Goal: Information Seeking & Learning: Learn about a topic

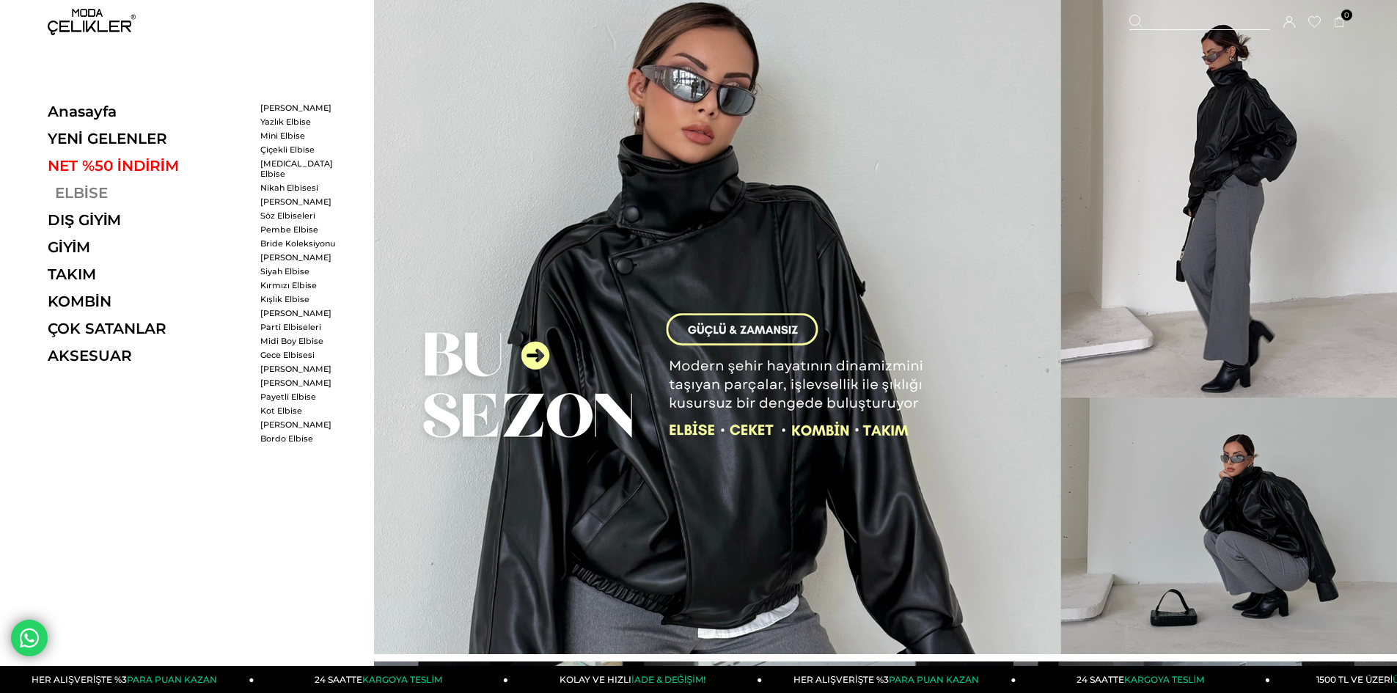
click at [89, 188] on link "ELBİSE" at bounding box center [149, 193] width 202 height 18
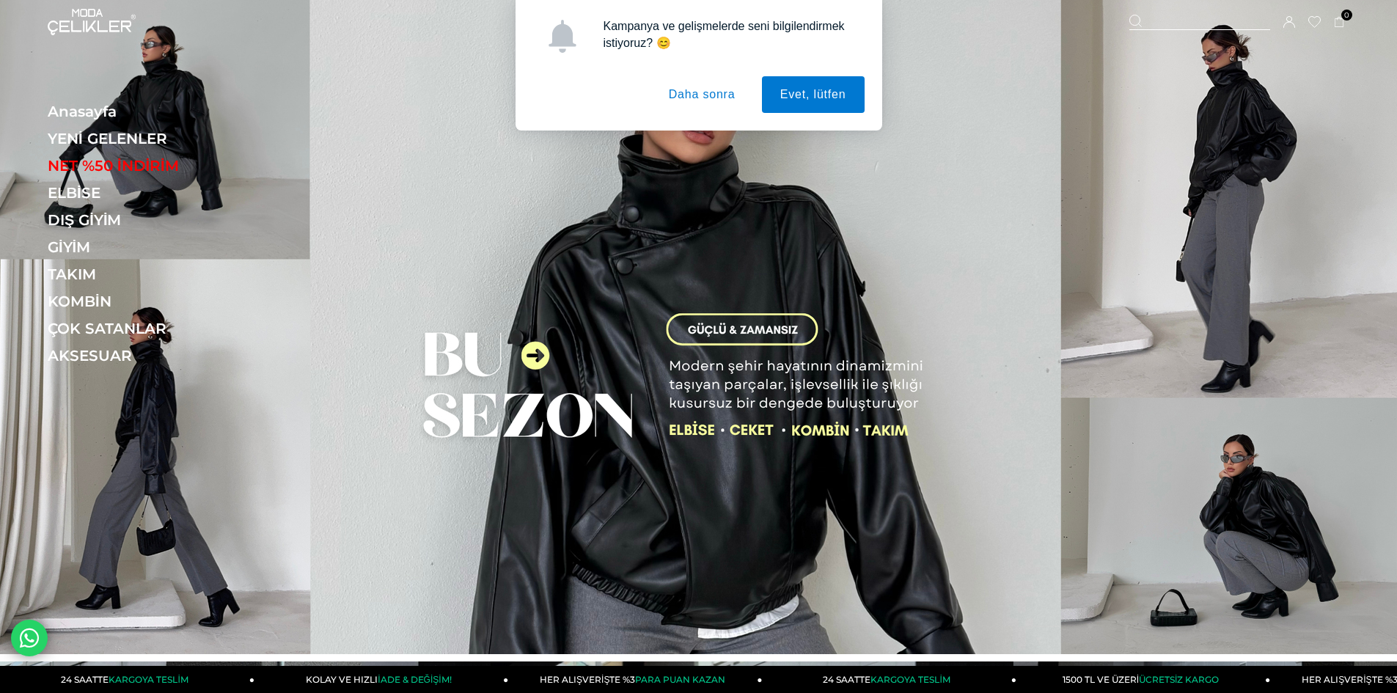
click at [708, 93] on button "Daha sonra" at bounding box center [701, 94] width 103 height 37
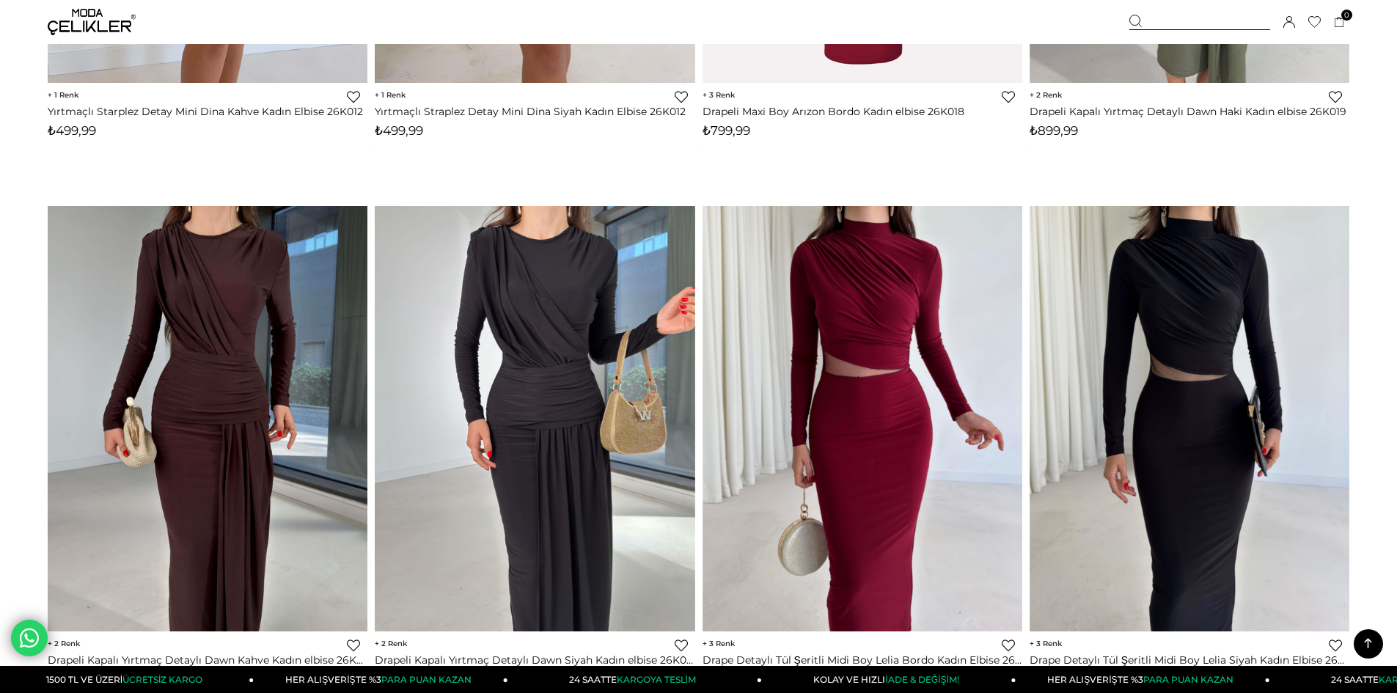
scroll to position [10852, 0]
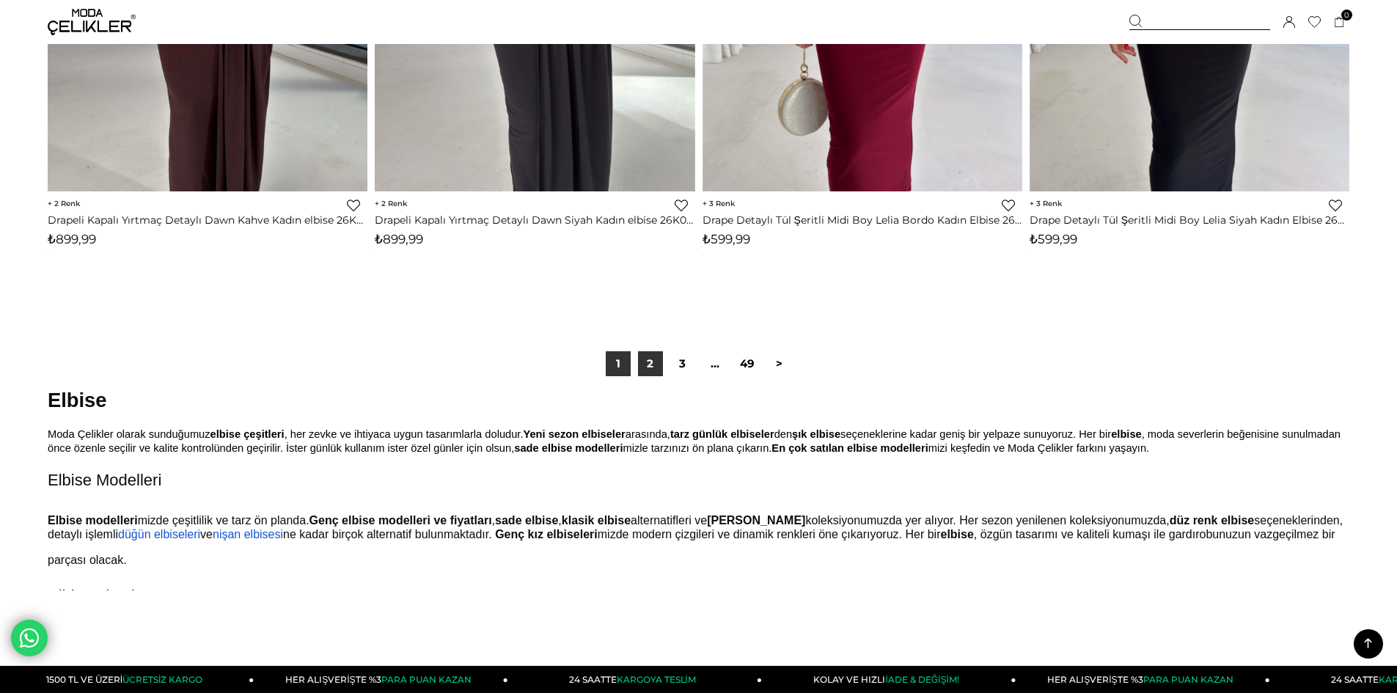
click at [661, 366] on link "2" at bounding box center [650, 363] width 25 height 25
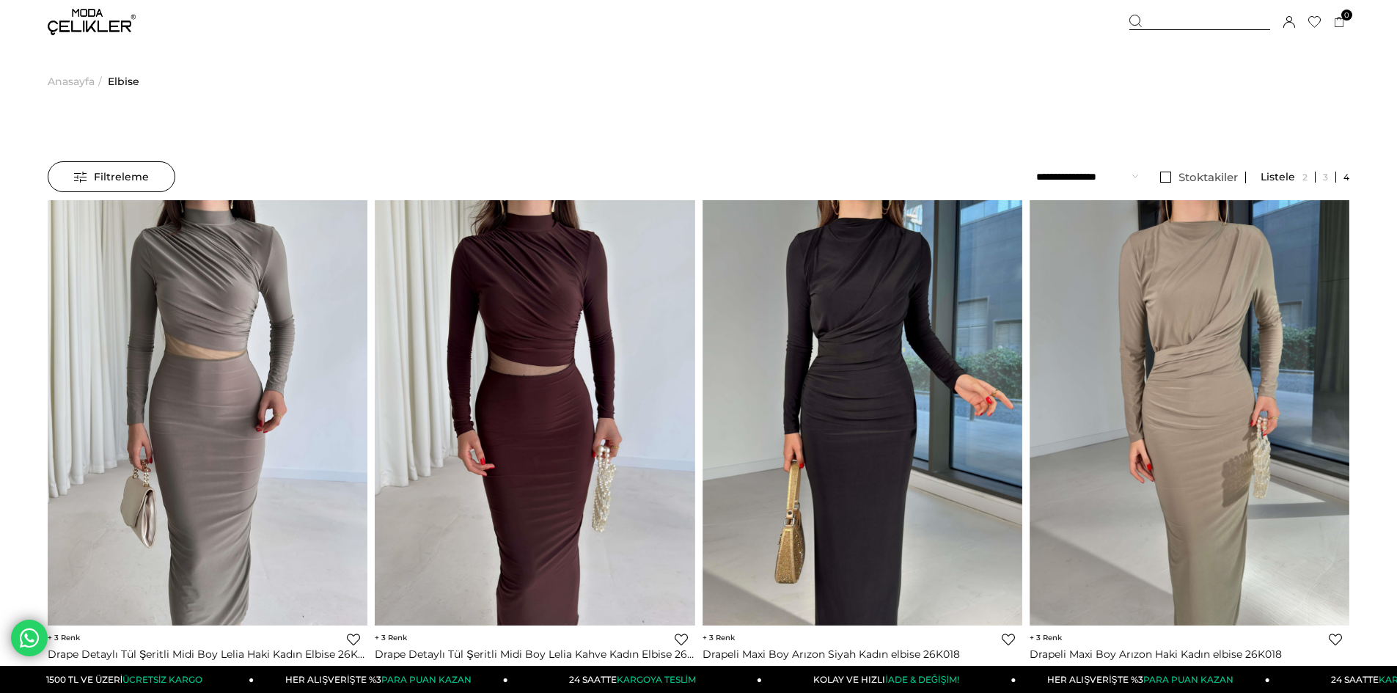
click at [73, 81] on span "Anasayfa" at bounding box center [71, 81] width 47 height 75
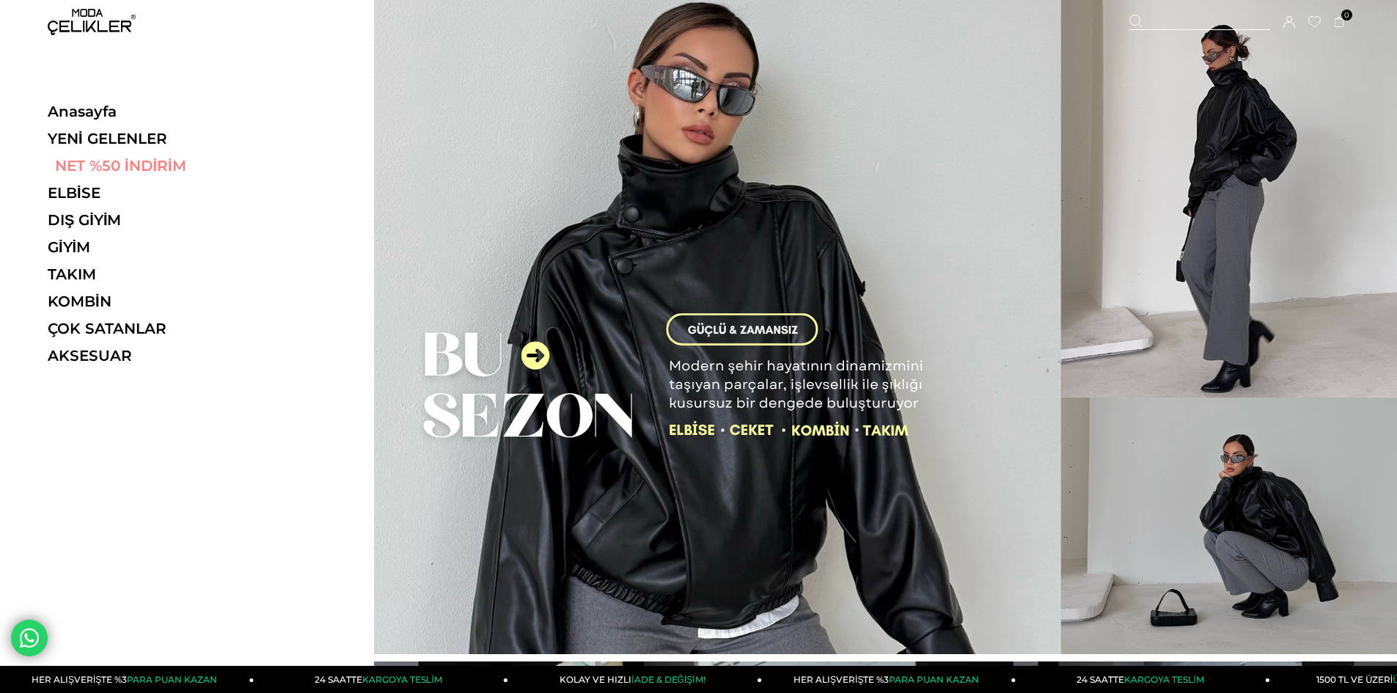
click at [117, 162] on link "NET %50 İNDİRİM" at bounding box center [149, 166] width 202 height 18
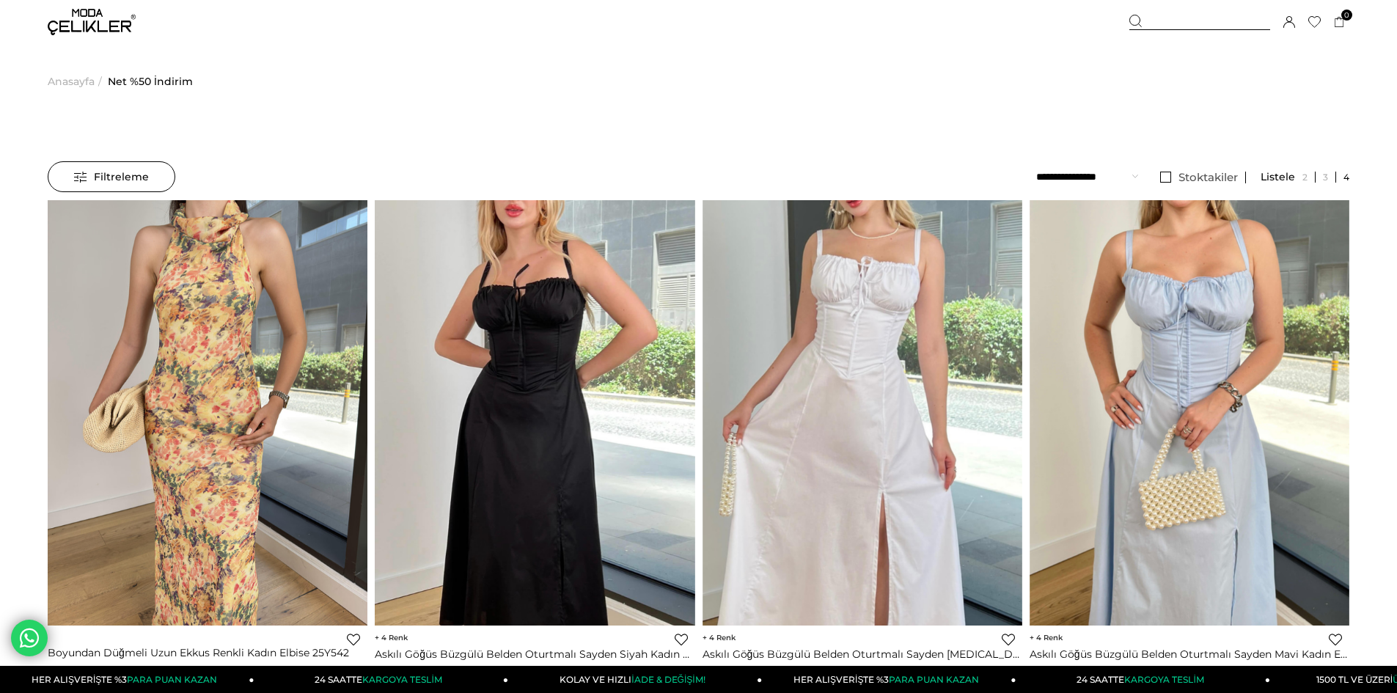
click at [65, 81] on span "Anasayfa" at bounding box center [71, 81] width 47 height 75
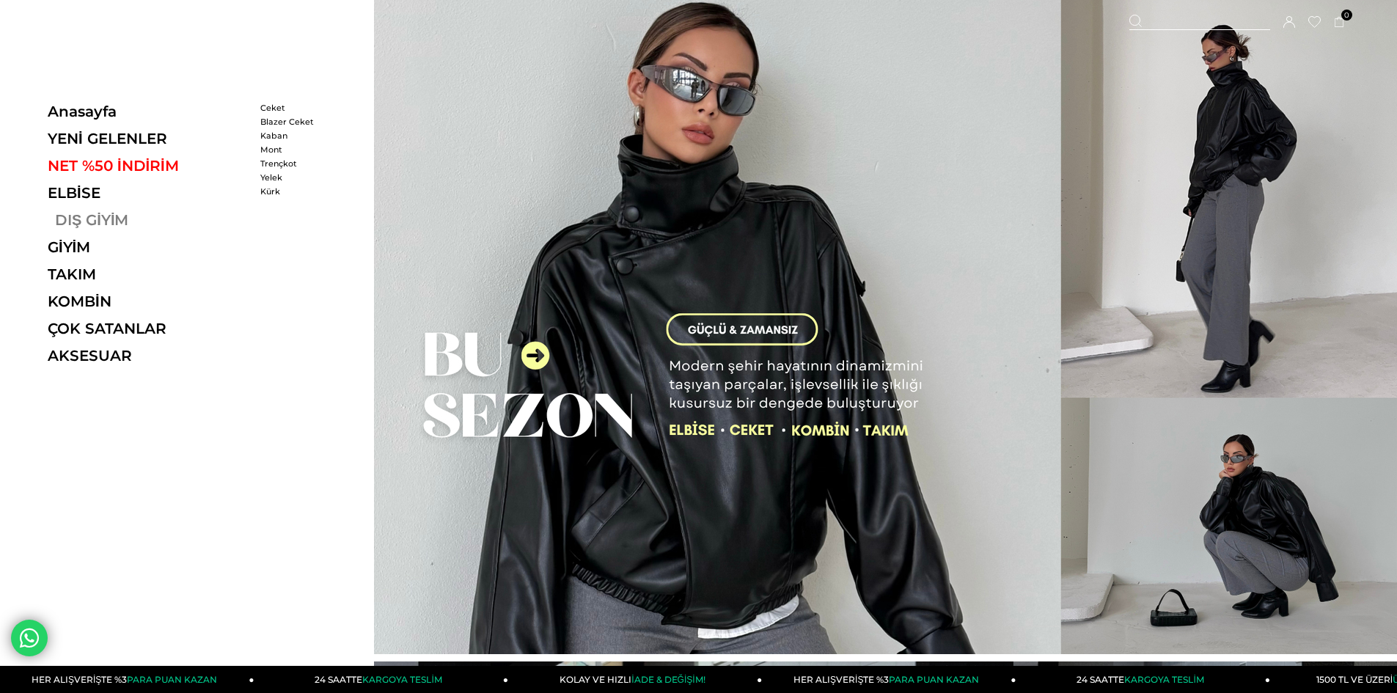
click at [72, 220] on link "DIŞ GİYİM" at bounding box center [149, 220] width 202 height 18
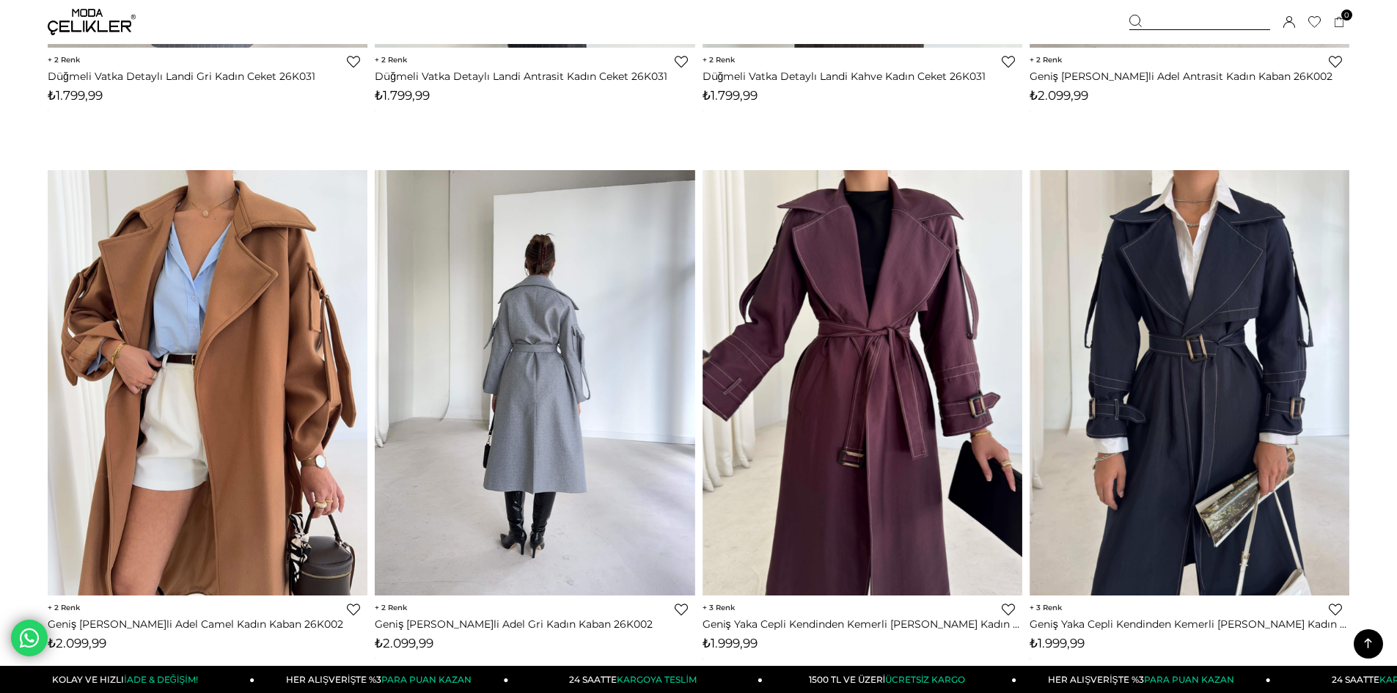
scroll to position [2860, 0]
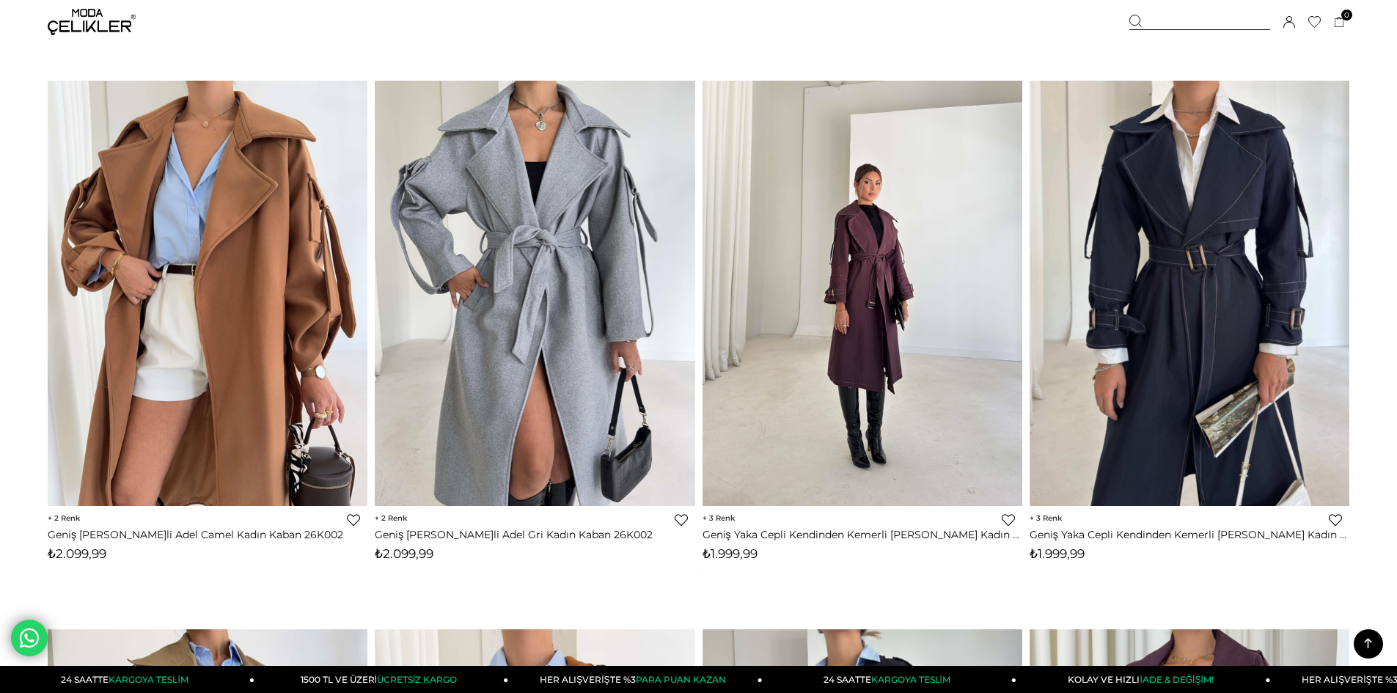
click at [920, 271] on img at bounding box center [862, 293] width 320 height 426
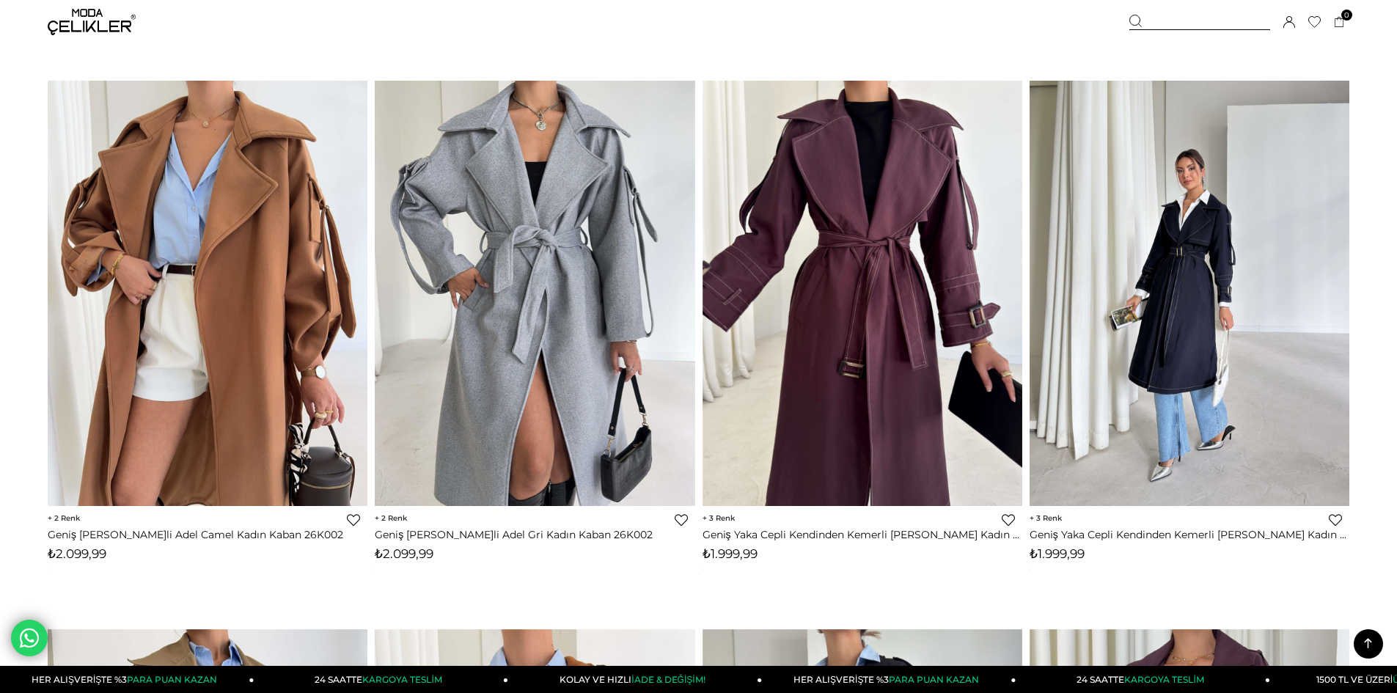
scroll to position [2794, 0]
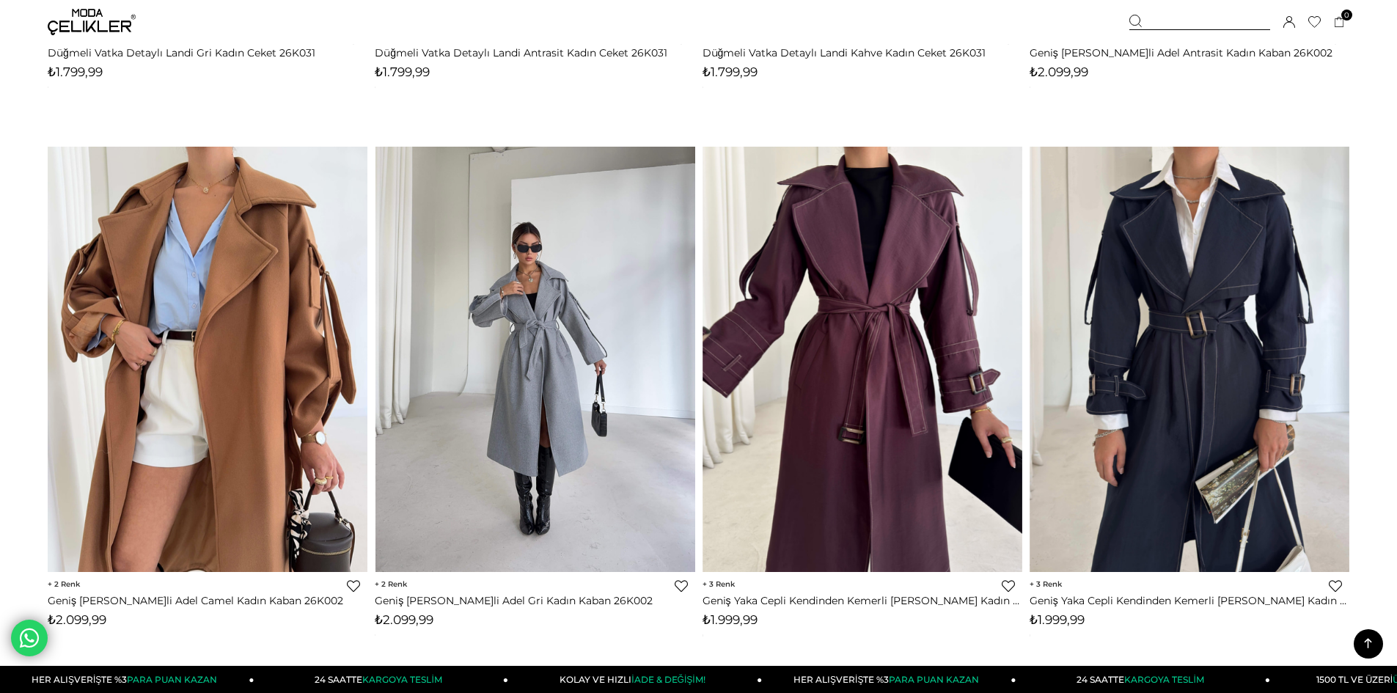
click at [605, 423] on img at bounding box center [535, 359] width 320 height 426
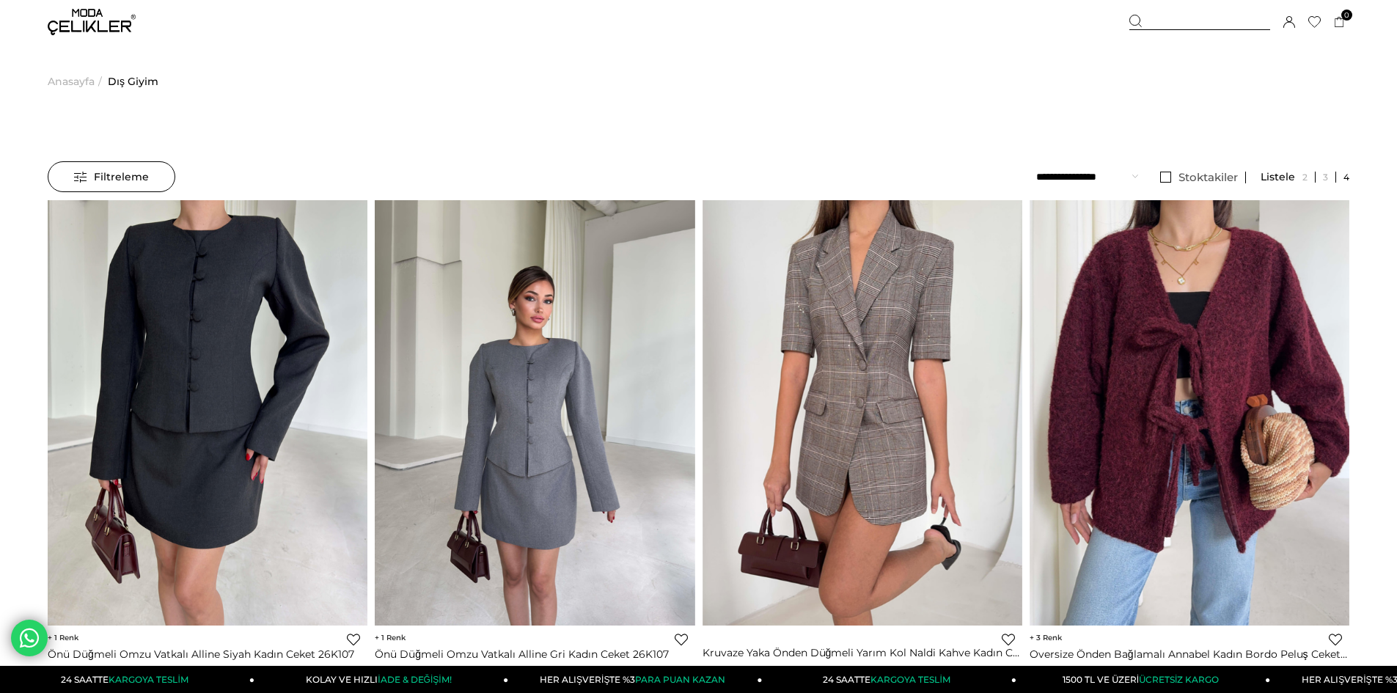
click at [65, 80] on span "Anasayfa" at bounding box center [71, 81] width 47 height 75
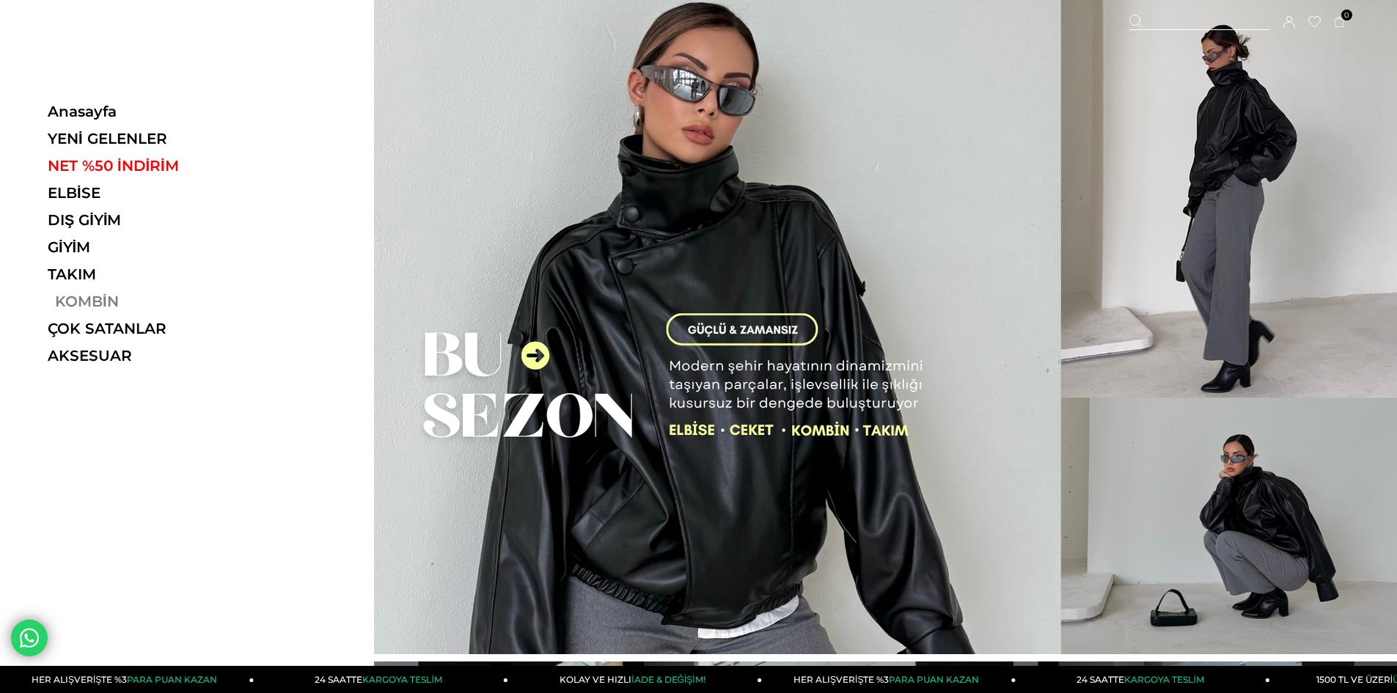
click at [71, 293] on link "KOMBİN" at bounding box center [149, 302] width 202 height 18
click at [78, 279] on link "TAKIM" at bounding box center [149, 274] width 202 height 18
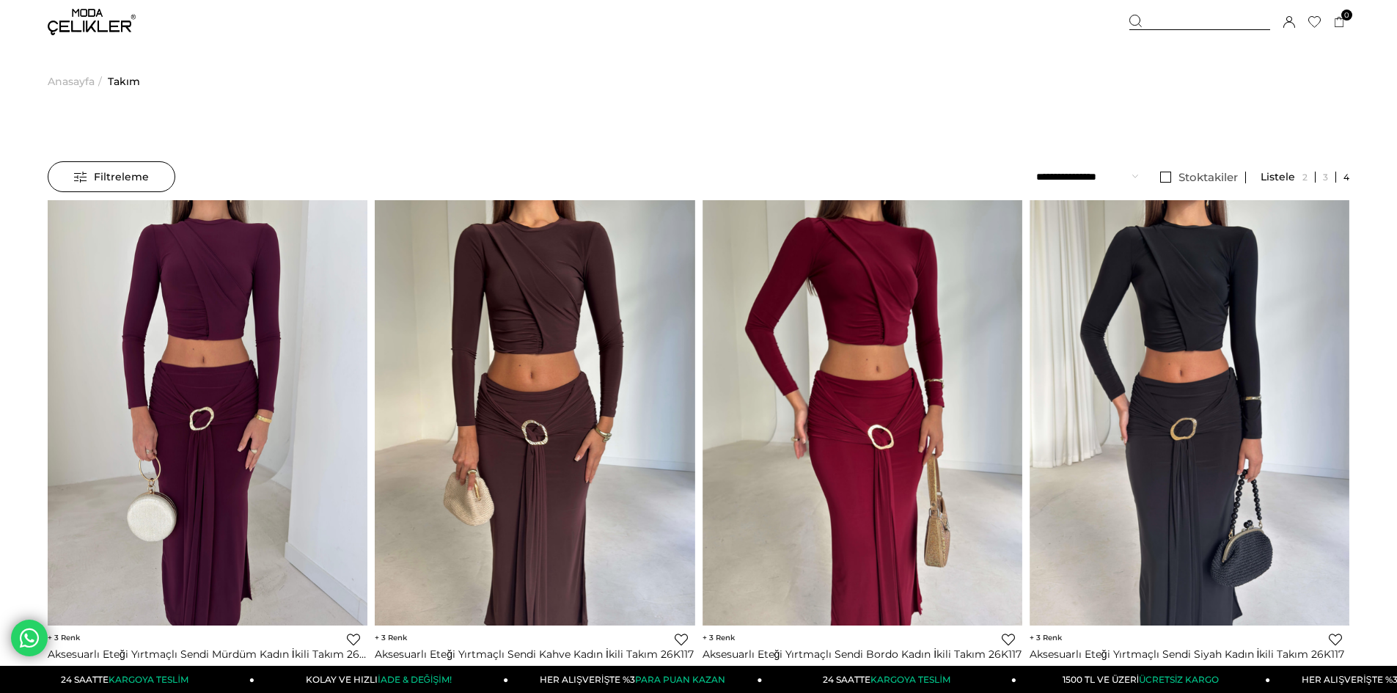
click at [63, 83] on span "Anasayfa" at bounding box center [71, 81] width 47 height 75
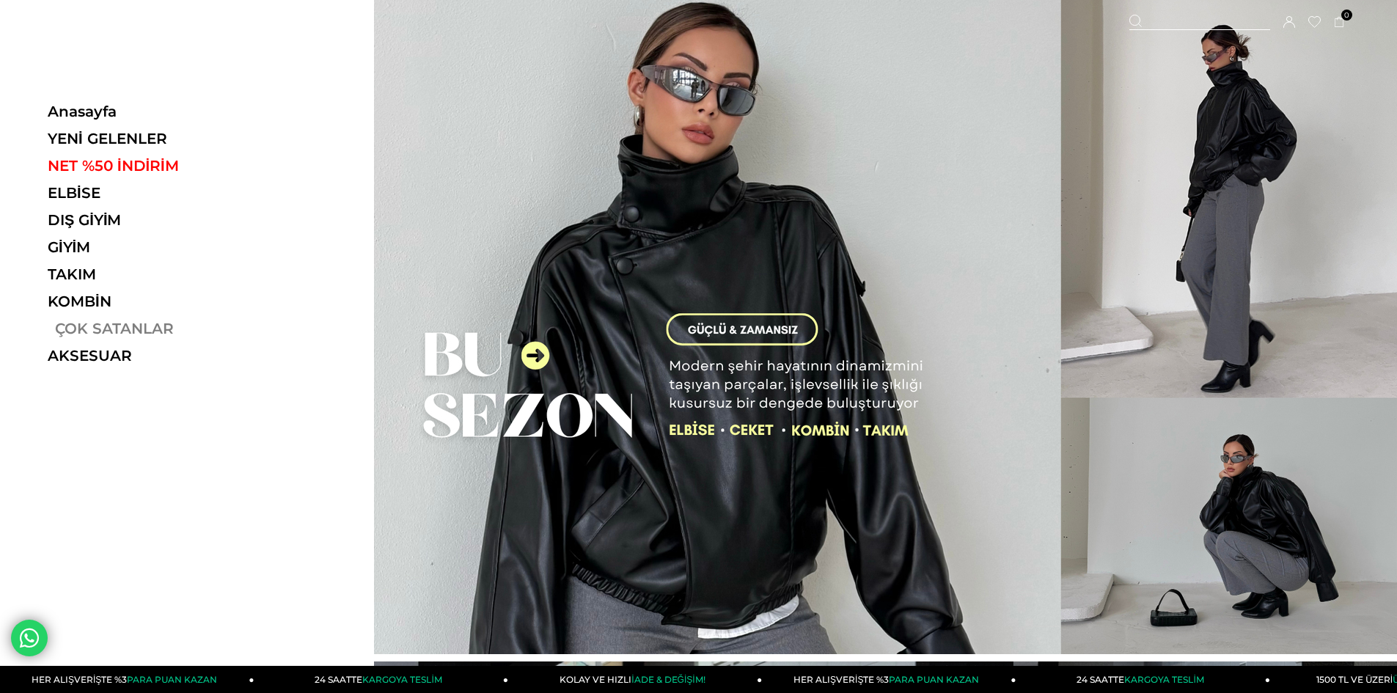
click at [75, 328] on link "ÇOK SATANLAR" at bounding box center [149, 329] width 202 height 18
click at [123, 161] on link "NET %50 İNDİRİM" at bounding box center [149, 166] width 202 height 18
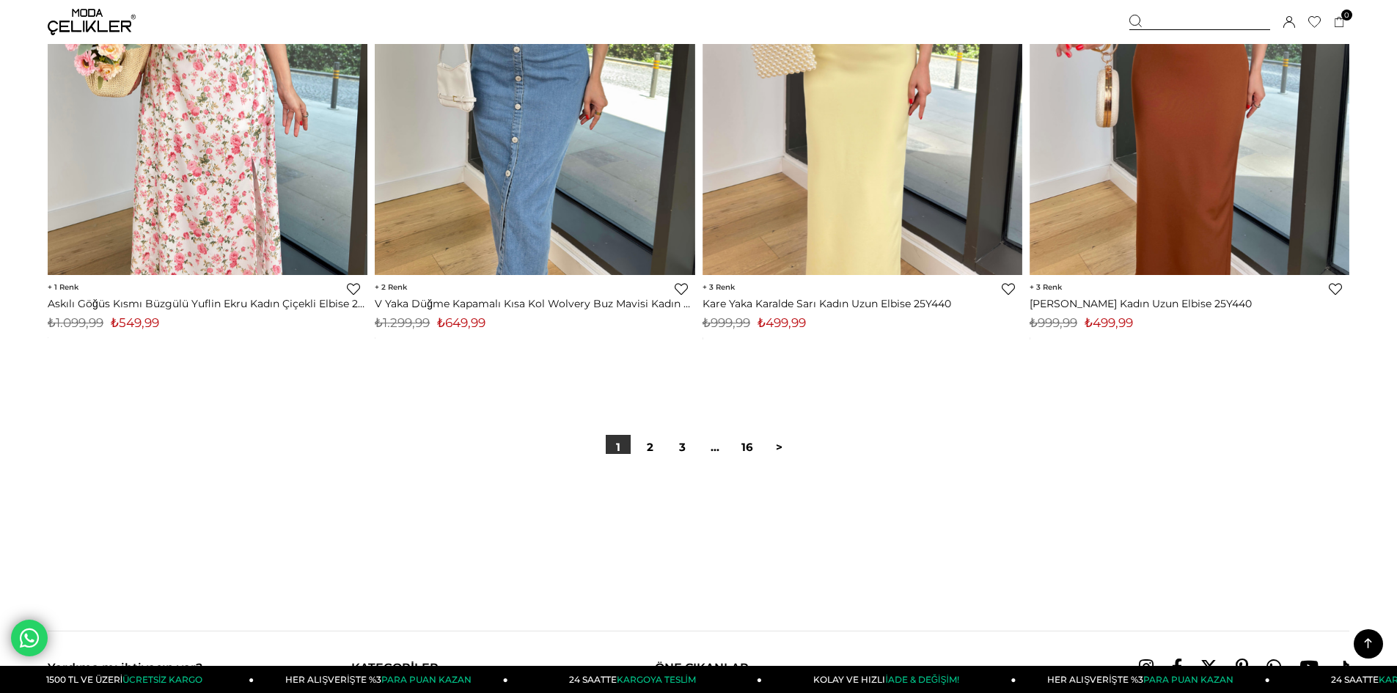
scroll to position [10779, 0]
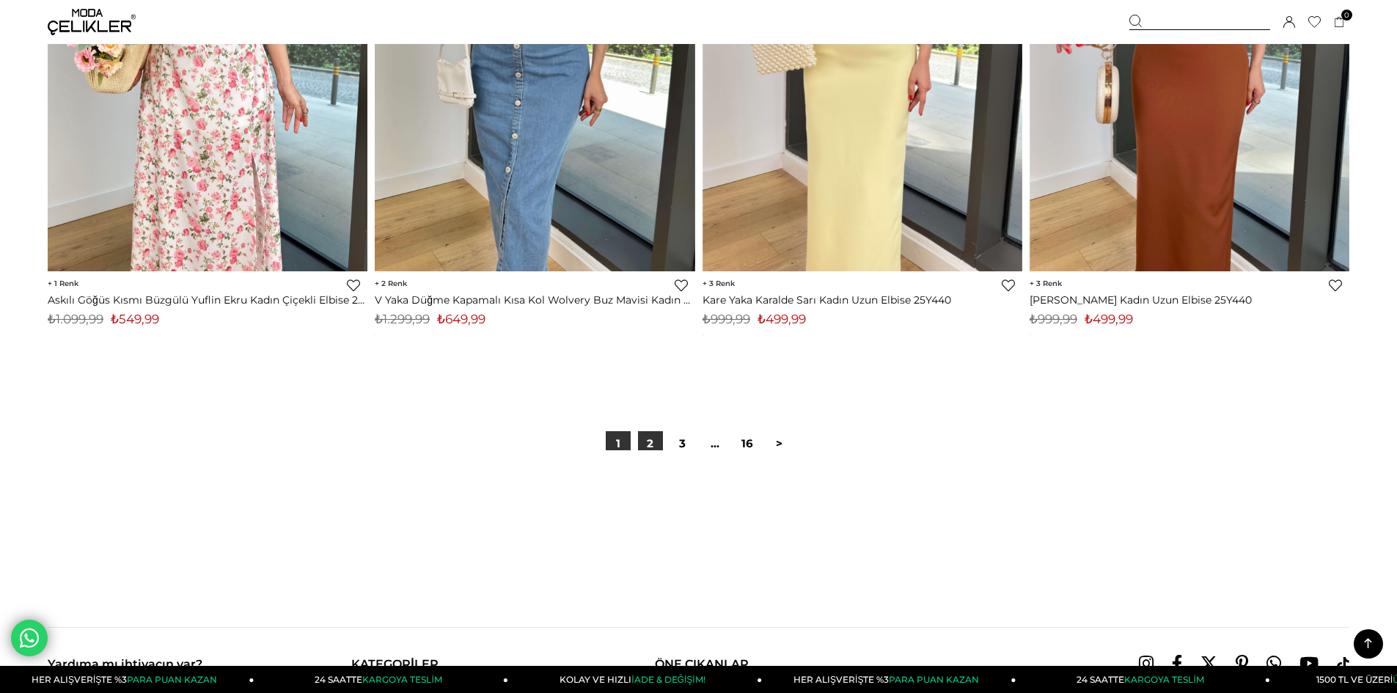
click at [649, 446] on link "2" at bounding box center [650, 443] width 25 height 25
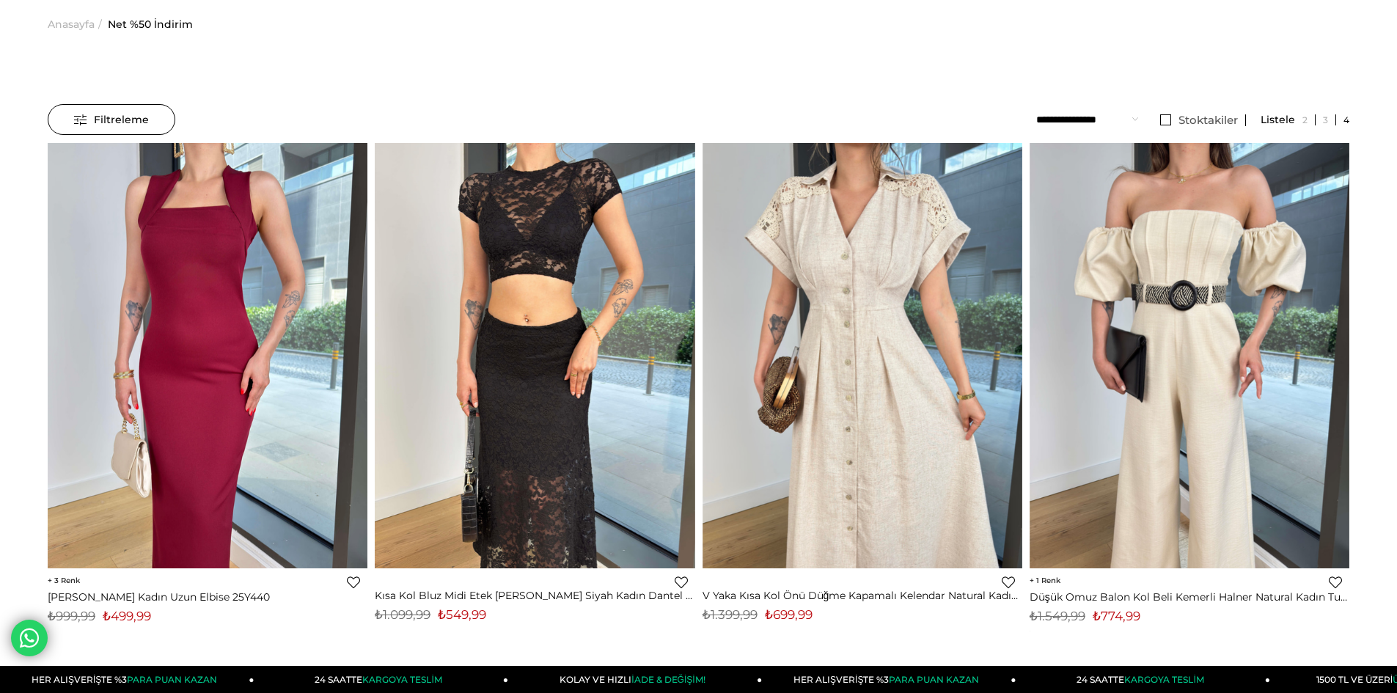
scroll to position [73, 0]
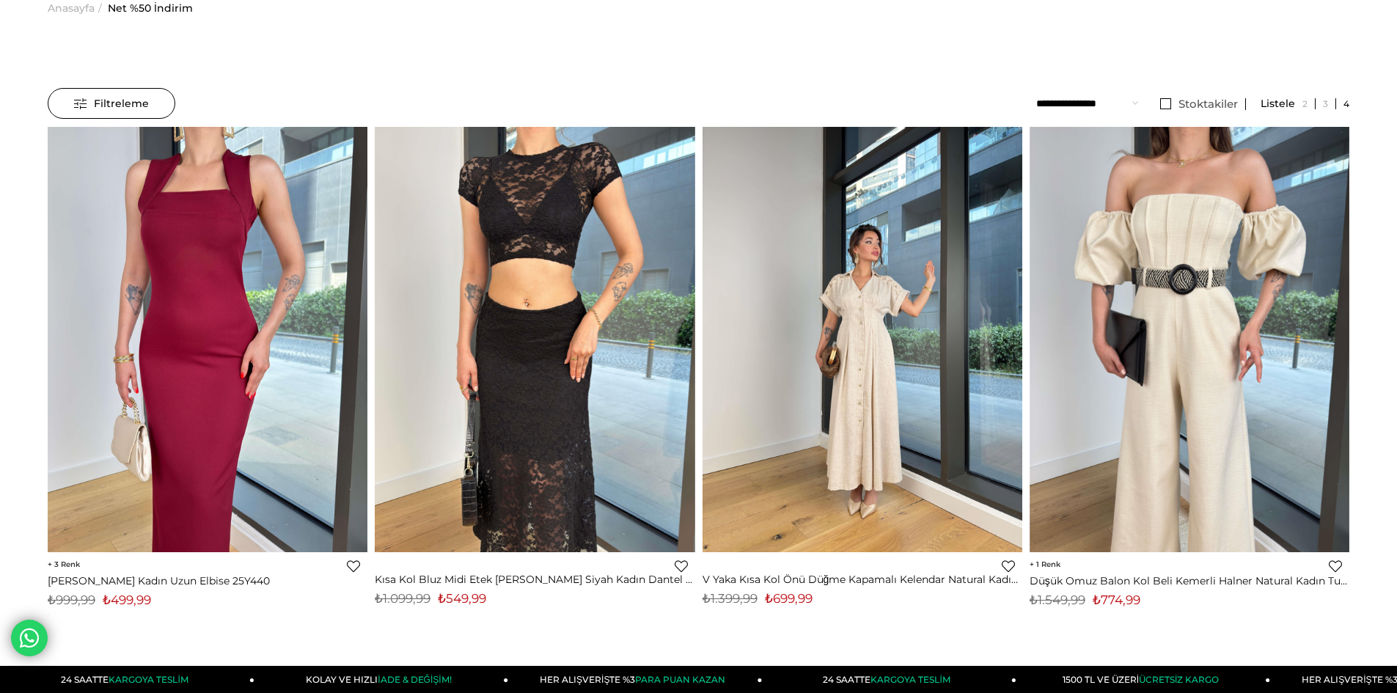
click at [931, 394] on img at bounding box center [862, 339] width 320 height 426
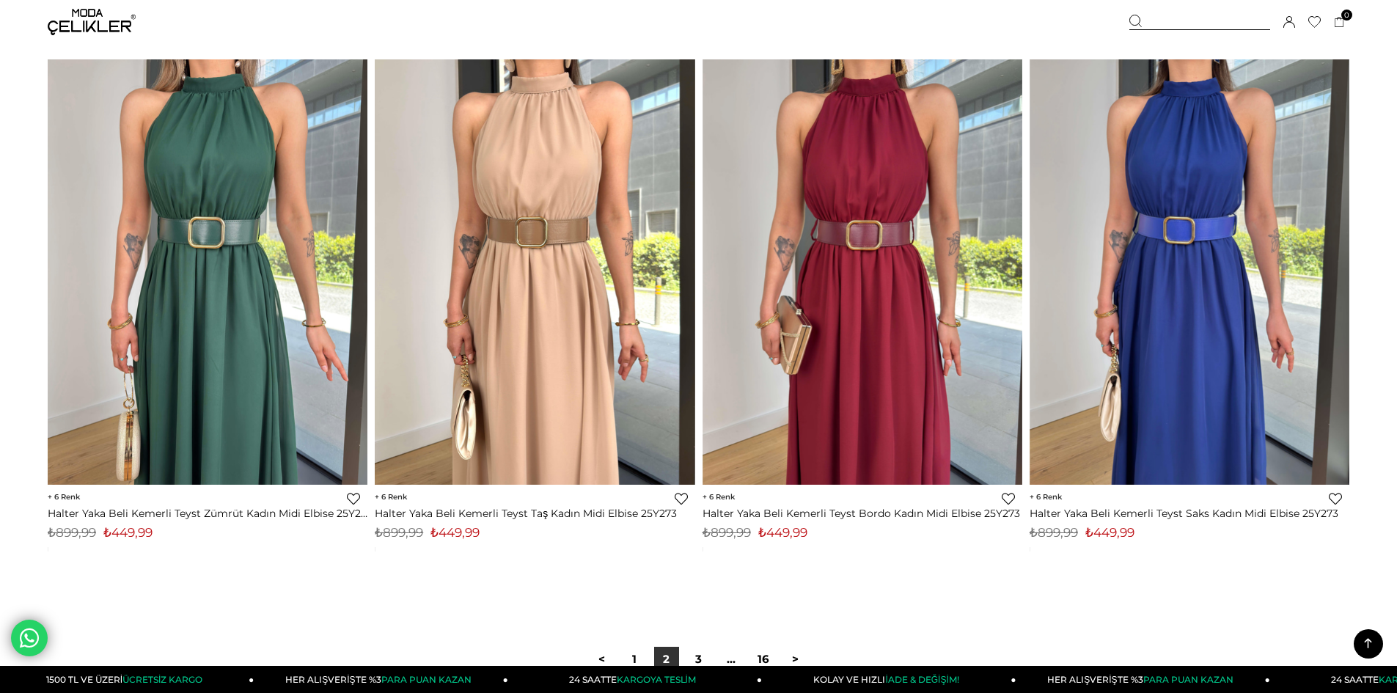
scroll to position [10832, 0]
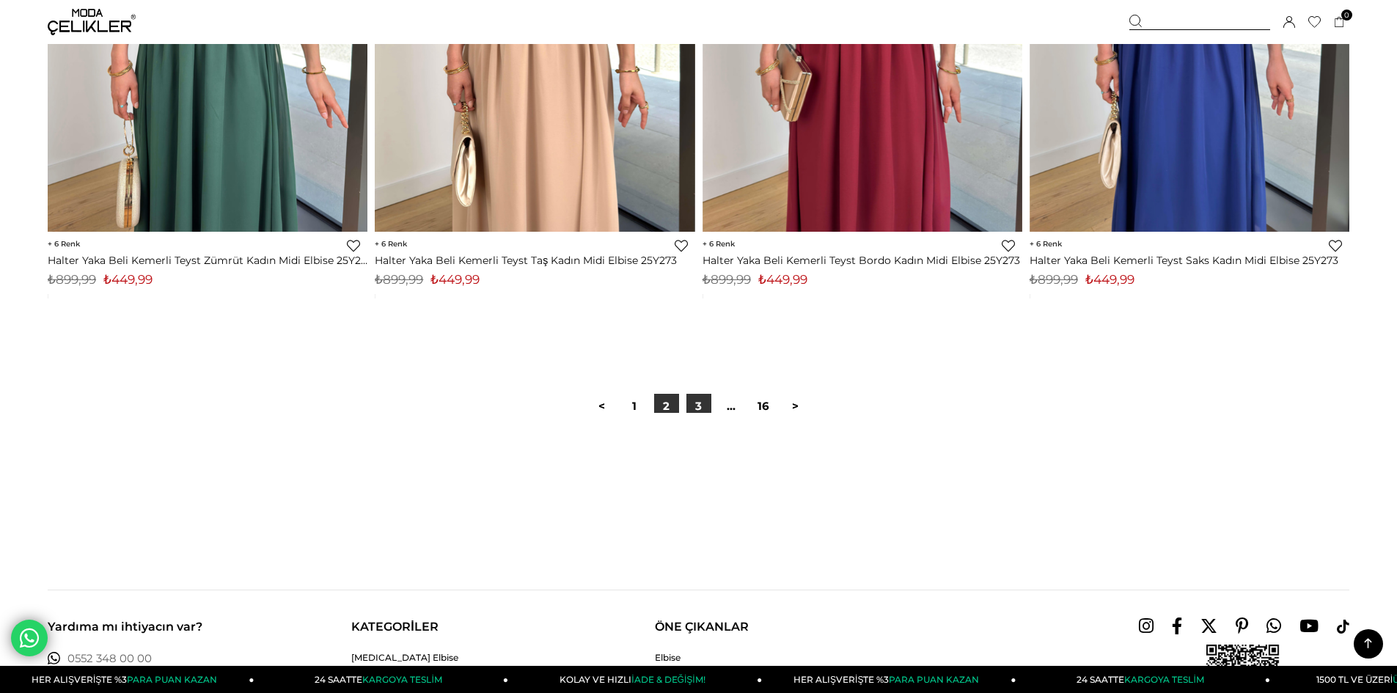
click at [701, 408] on link "3" at bounding box center [698, 406] width 25 height 25
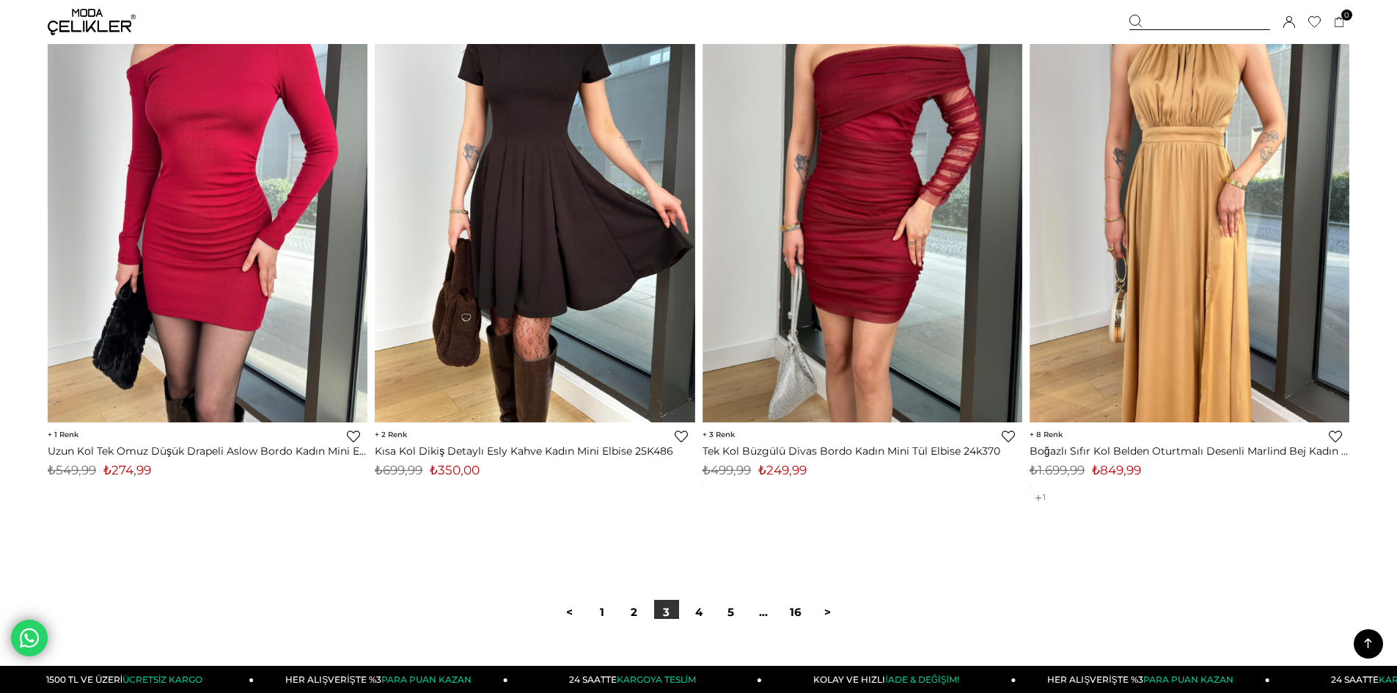
scroll to position [10705, 0]
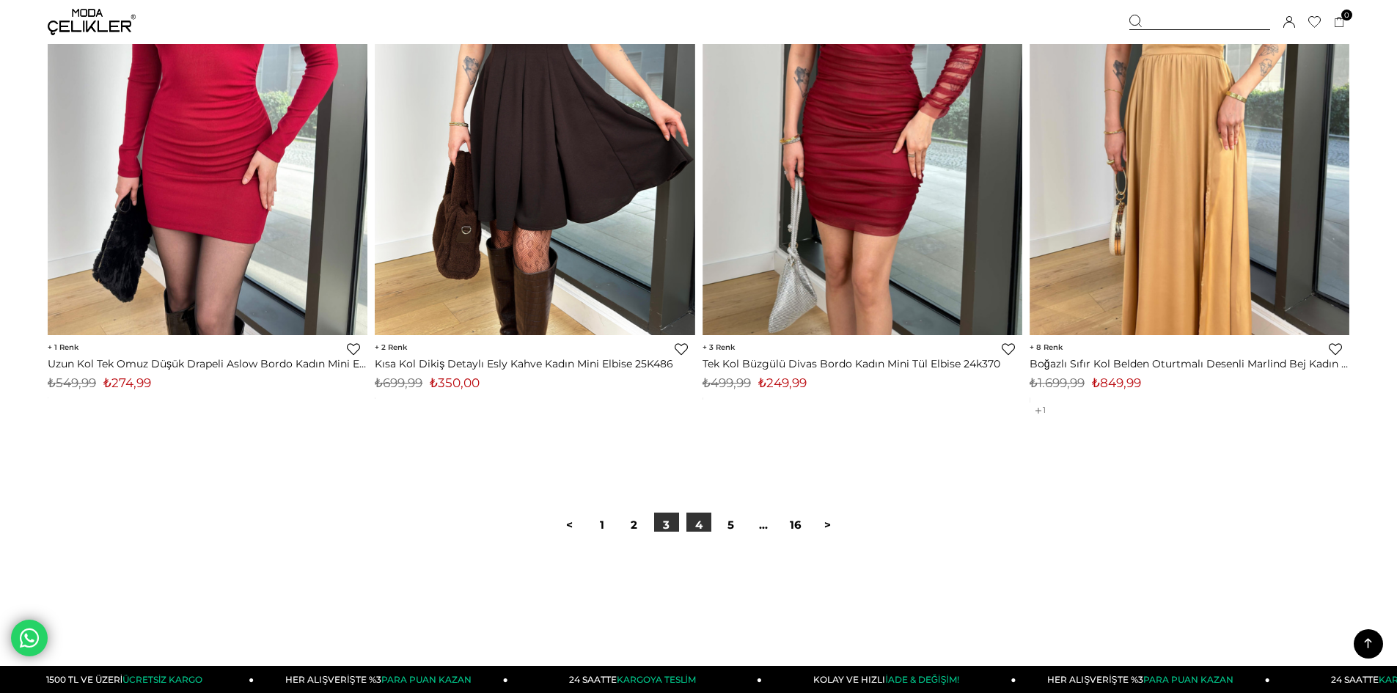
click at [690, 526] on link "4" at bounding box center [698, 525] width 25 height 25
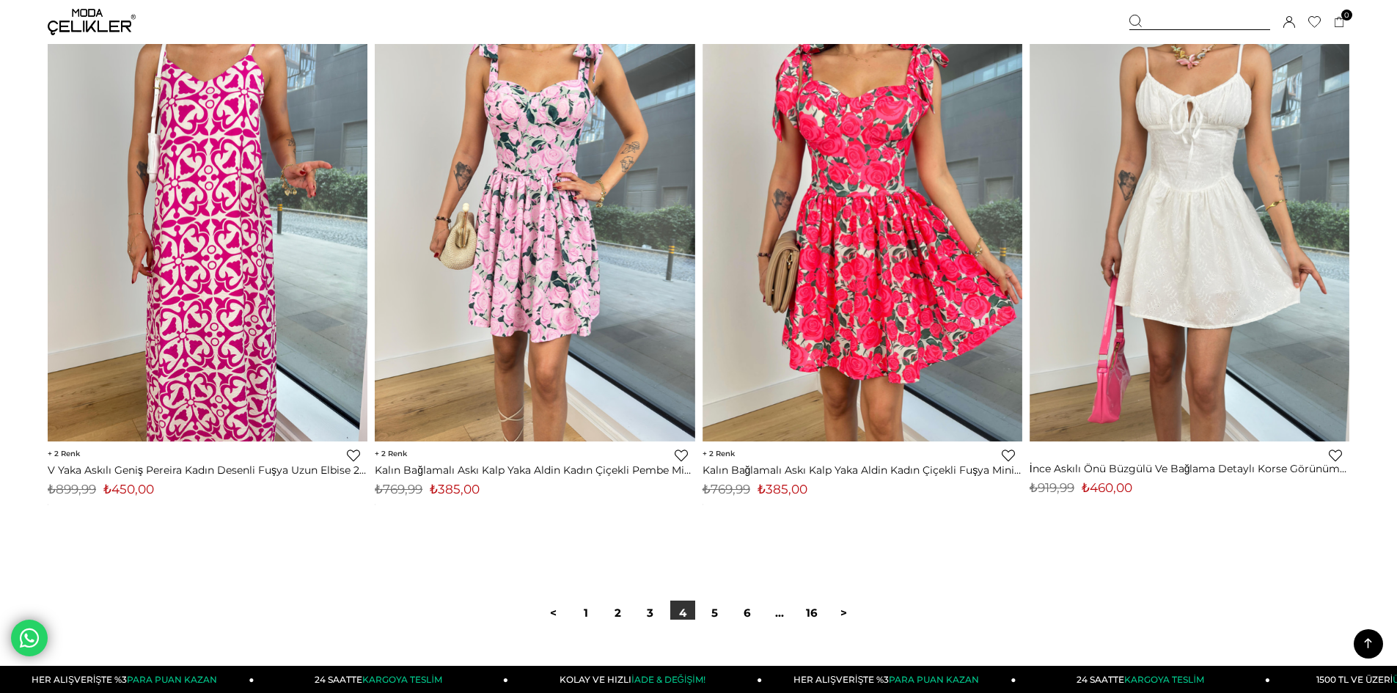
scroll to position [10705, 0]
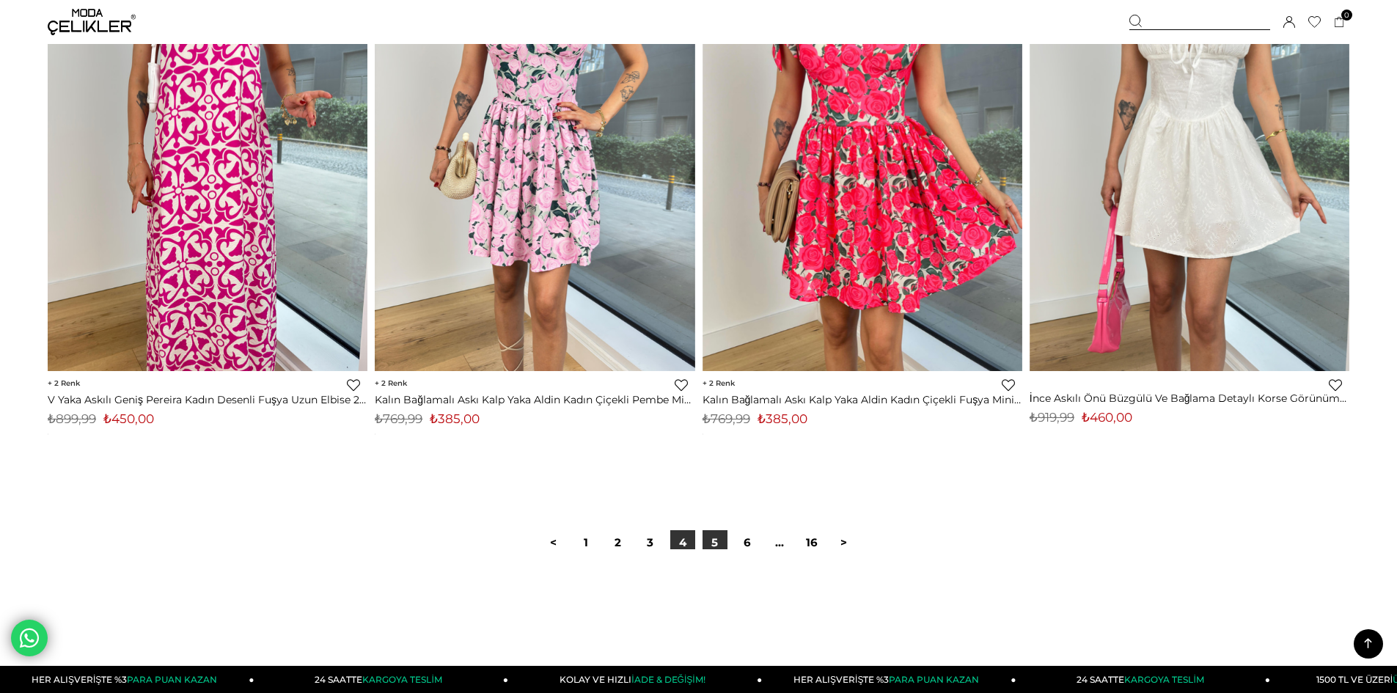
click at [713, 543] on link "5" at bounding box center [714, 542] width 25 height 25
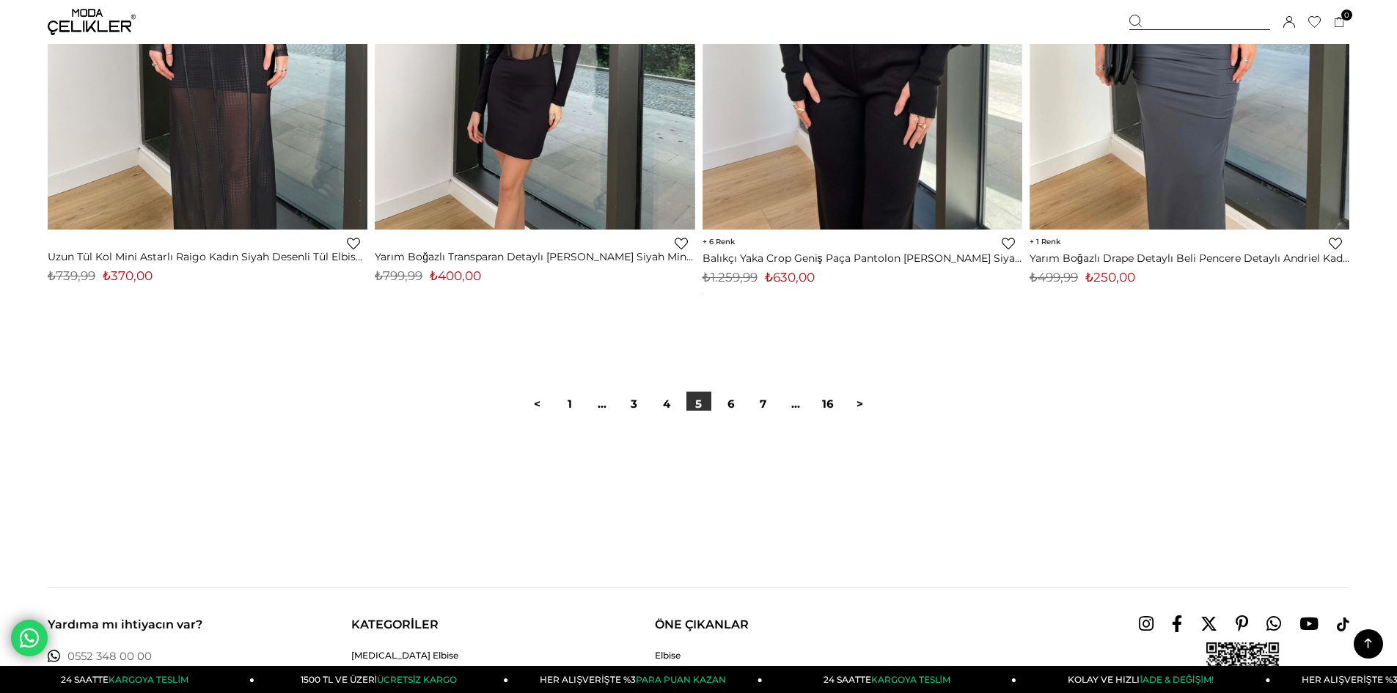
scroll to position [10998, 0]
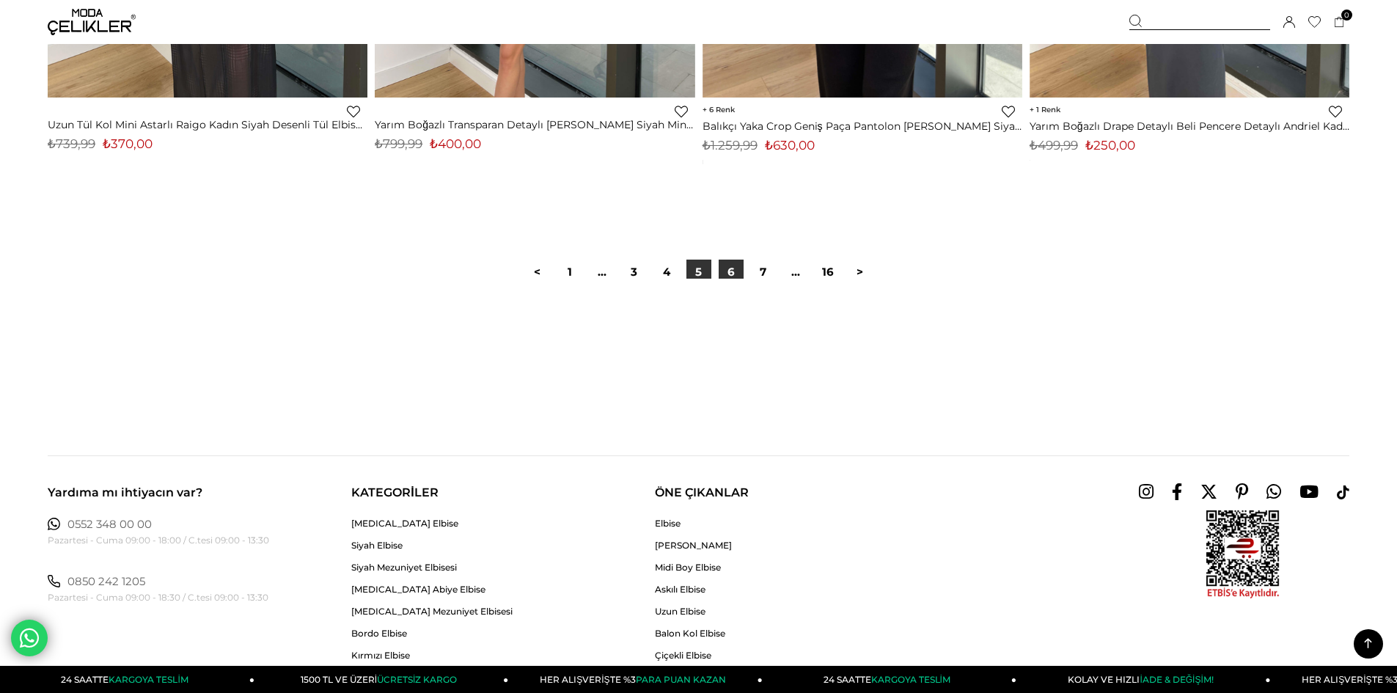
click at [738, 275] on link "6" at bounding box center [731, 272] width 25 height 25
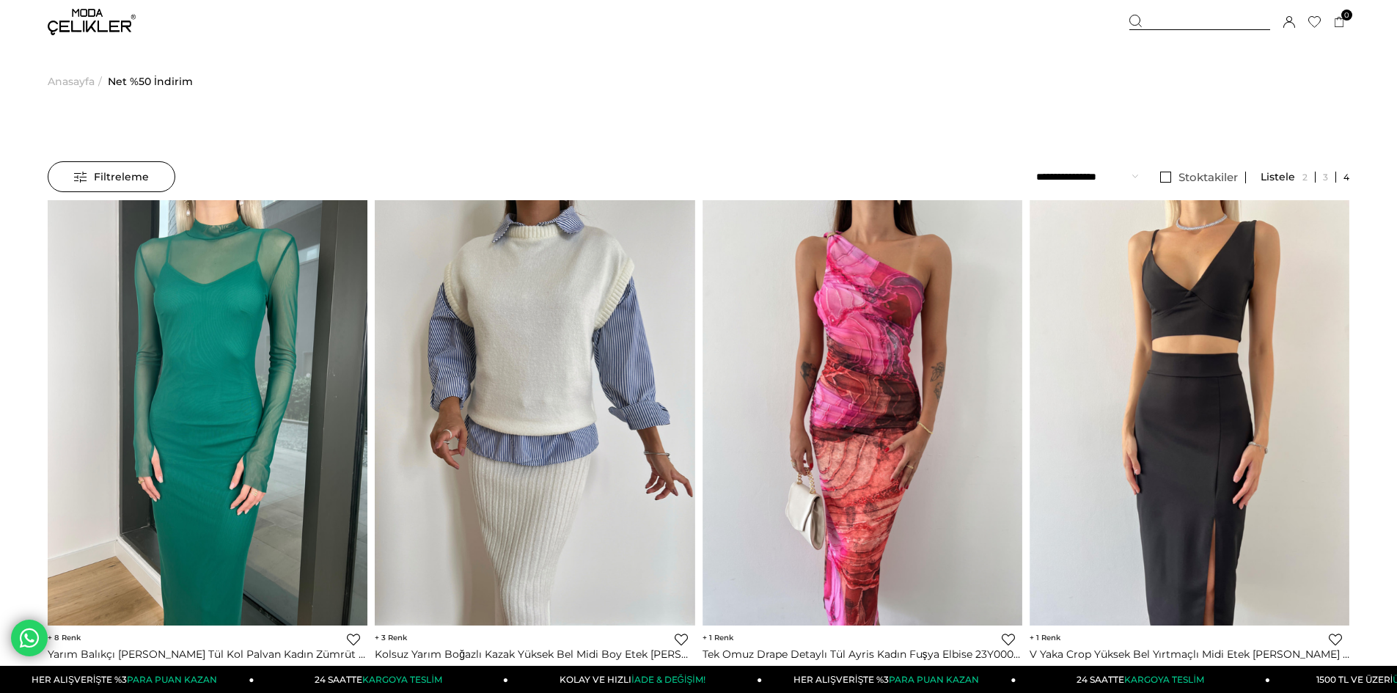
click at [78, 80] on span "Anasayfa" at bounding box center [71, 81] width 47 height 75
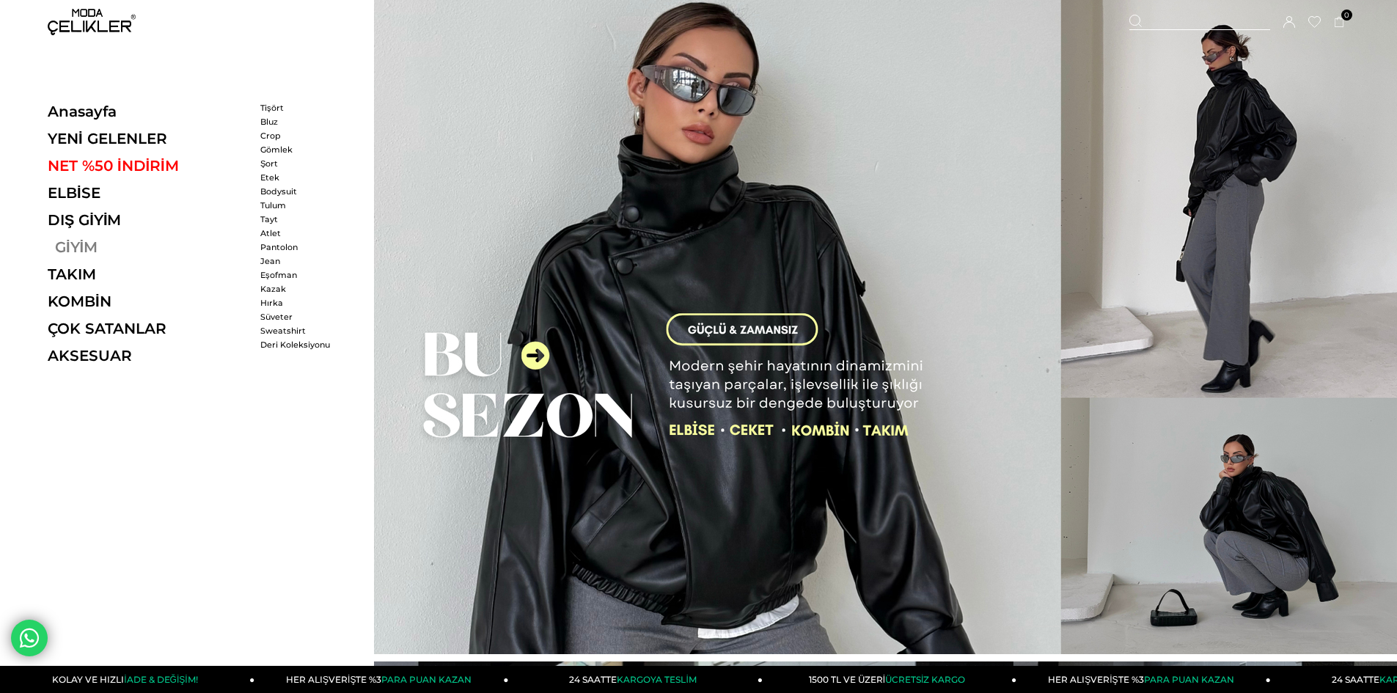
click at [106, 249] on link "GİYİM" at bounding box center [149, 247] width 202 height 18
click at [59, 248] on link "GİYİM" at bounding box center [149, 247] width 202 height 18
click at [279, 287] on link "Kazak" at bounding box center [302, 289] width 84 height 10
click at [63, 241] on link "GİYİM" at bounding box center [149, 247] width 202 height 18
click at [62, 244] on link "GİYİM" at bounding box center [149, 247] width 202 height 18
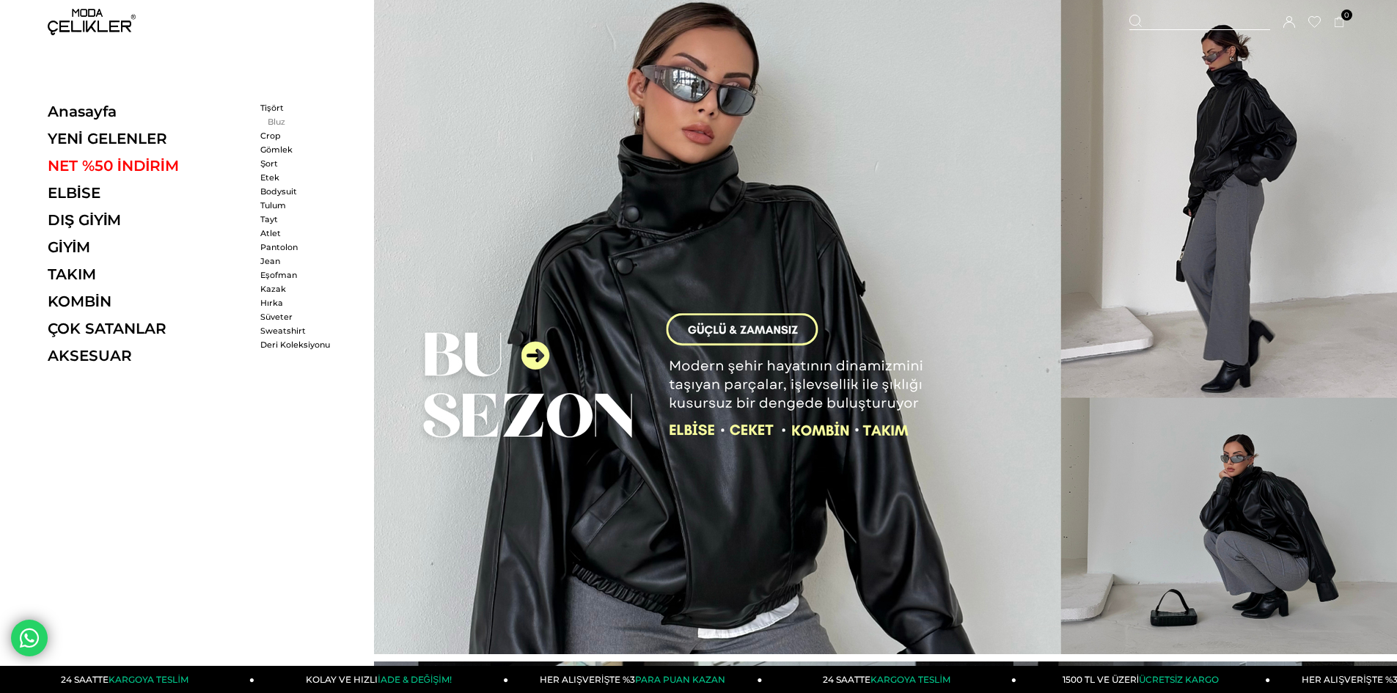
click at [267, 123] on link "Bluz" at bounding box center [302, 122] width 84 height 10
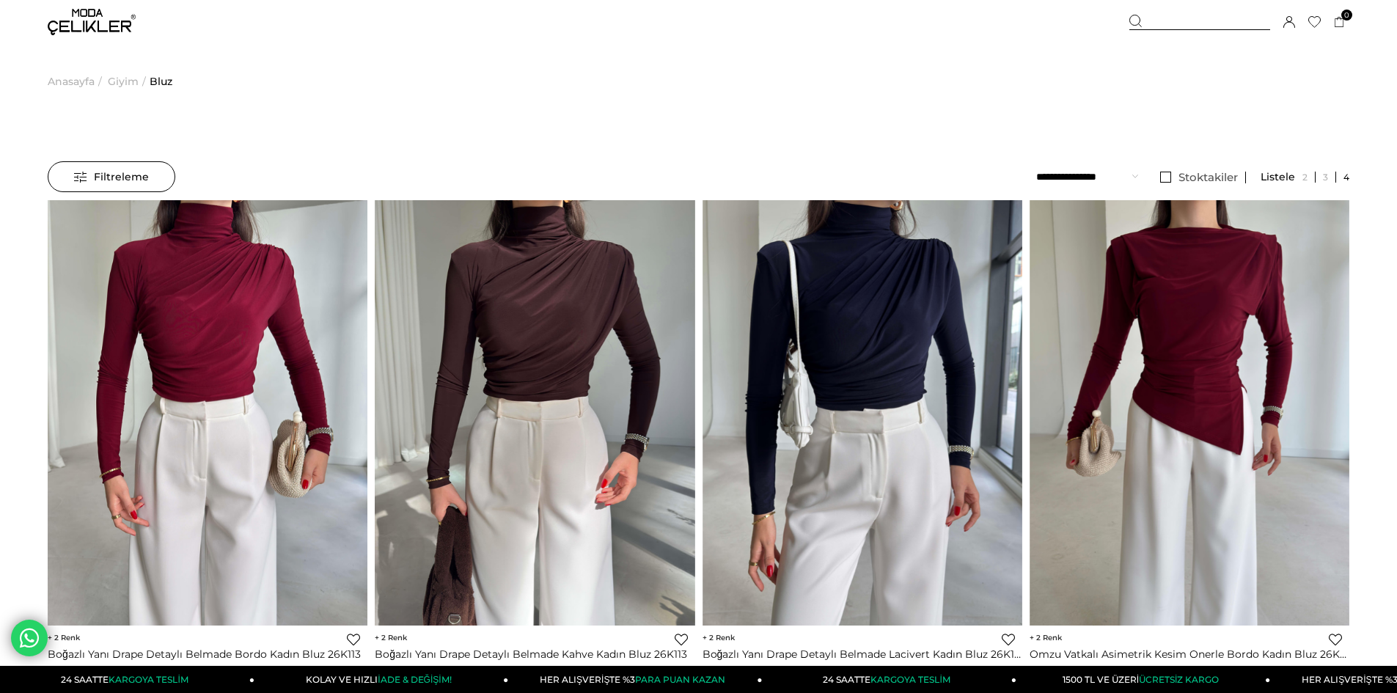
click at [74, 86] on span "Anasayfa" at bounding box center [71, 81] width 47 height 75
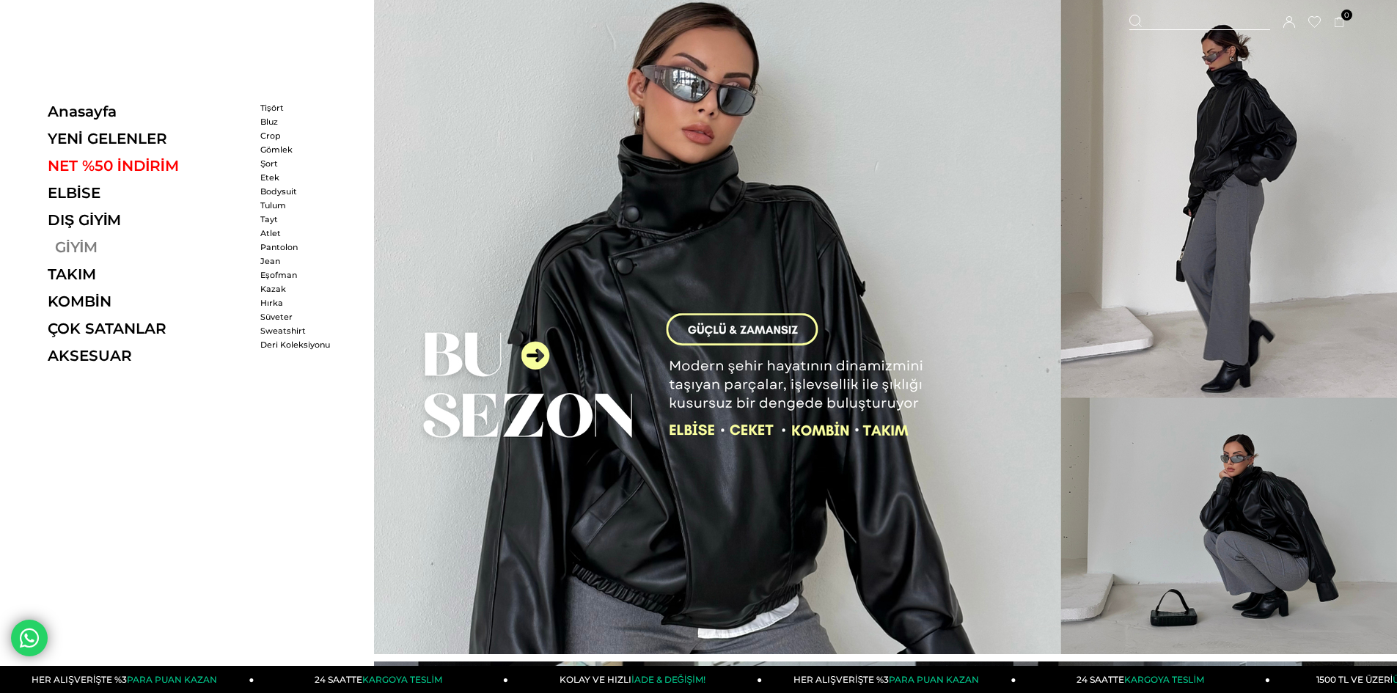
click at [87, 243] on link "GİYİM" at bounding box center [149, 247] width 202 height 18
click at [56, 246] on link "GİYİM" at bounding box center [149, 247] width 202 height 18
click at [98, 244] on link "GİYİM" at bounding box center [149, 247] width 202 height 18
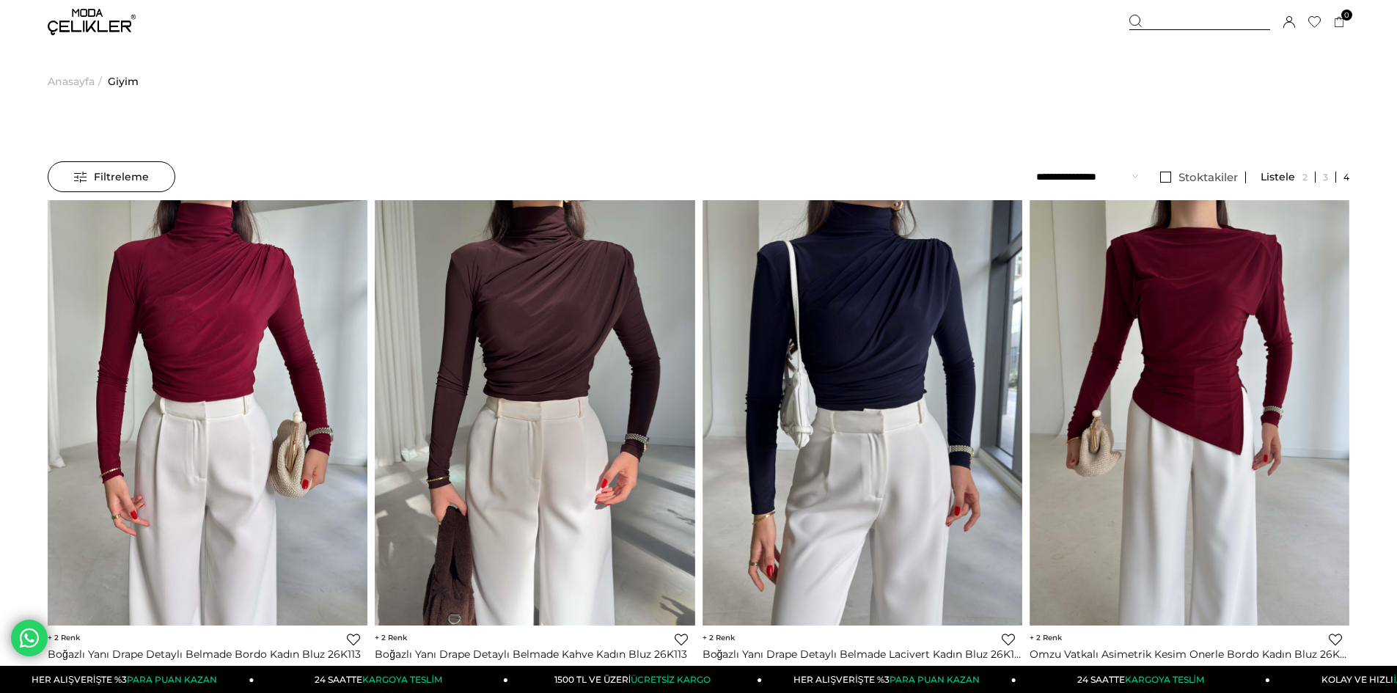
click at [124, 81] on span "Giyim" at bounding box center [123, 81] width 31 height 75
click at [58, 81] on span "Anasayfa" at bounding box center [71, 81] width 47 height 75
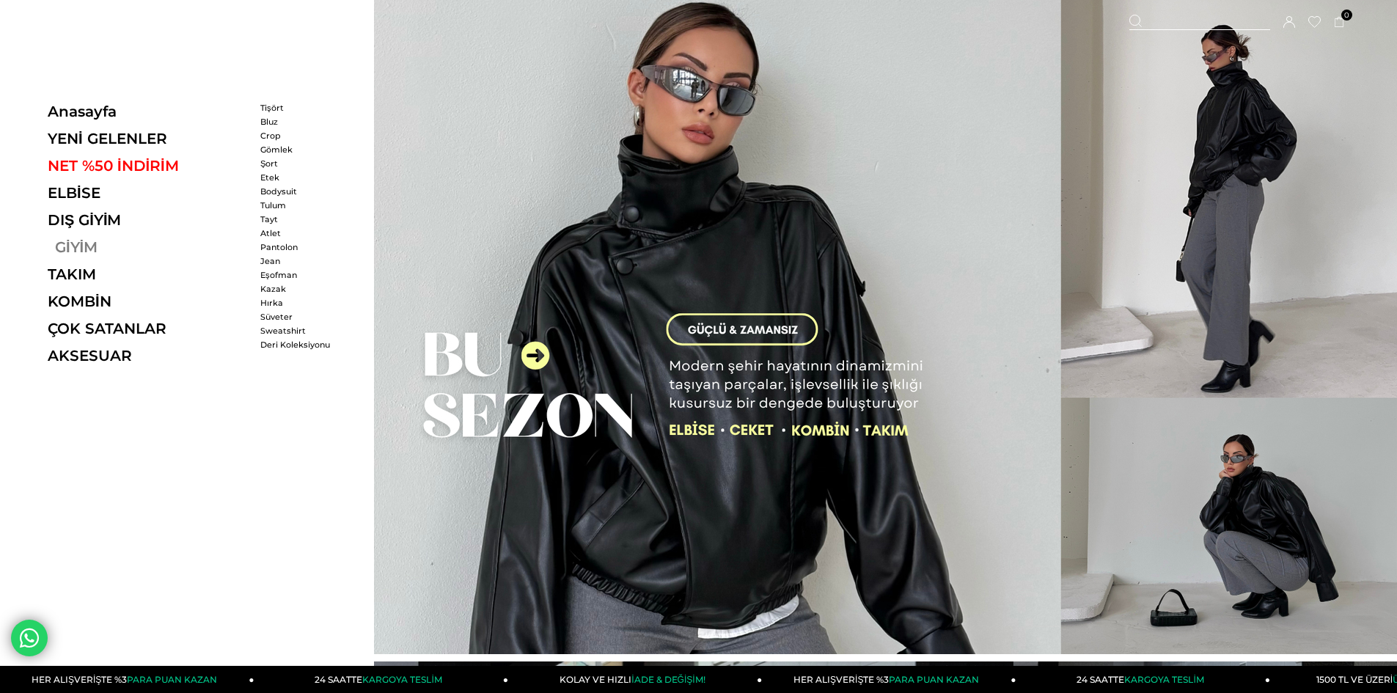
click at [72, 243] on link "GİYİM" at bounding box center [149, 247] width 202 height 18
click at [95, 245] on link "GİYİM" at bounding box center [149, 247] width 202 height 18
click at [82, 251] on link "GİYİM" at bounding box center [149, 247] width 202 height 18
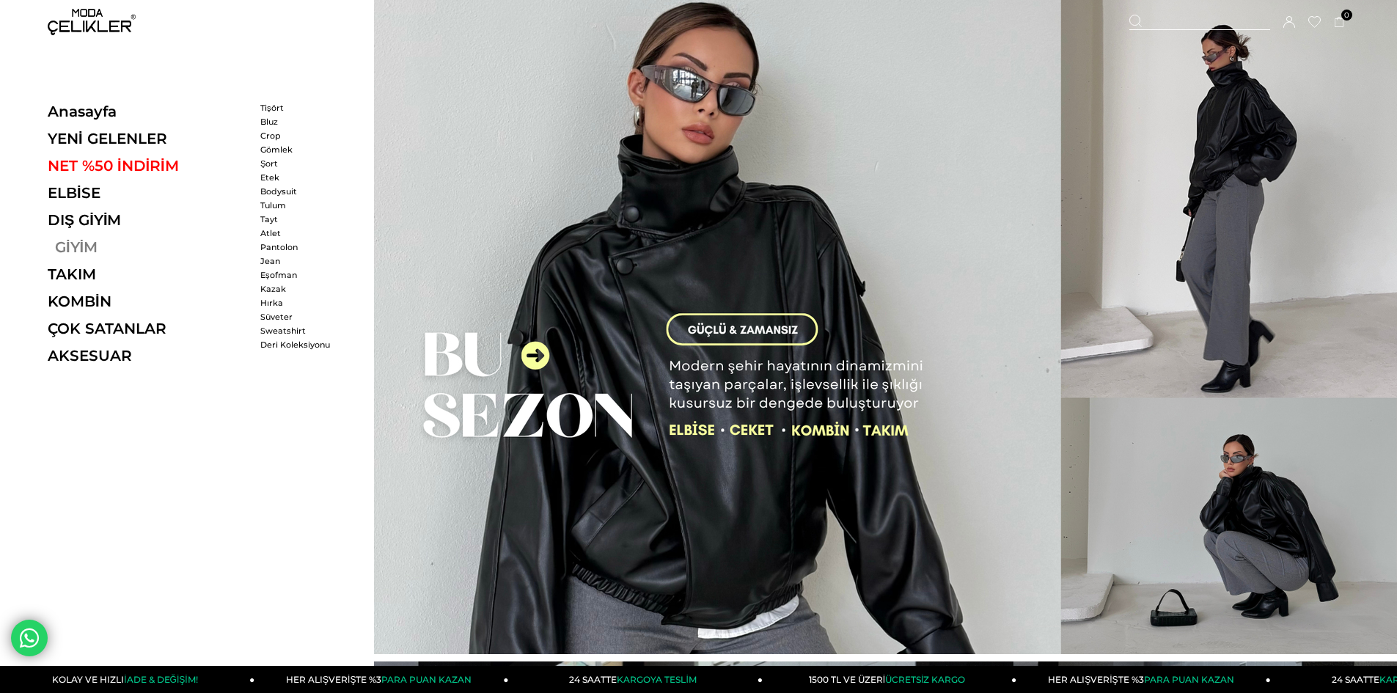
click at [77, 245] on link "GİYİM" at bounding box center [149, 247] width 202 height 18
click at [287, 327] on link "Sweatshirt" at bounding box center [302, 331] width 84 height 10
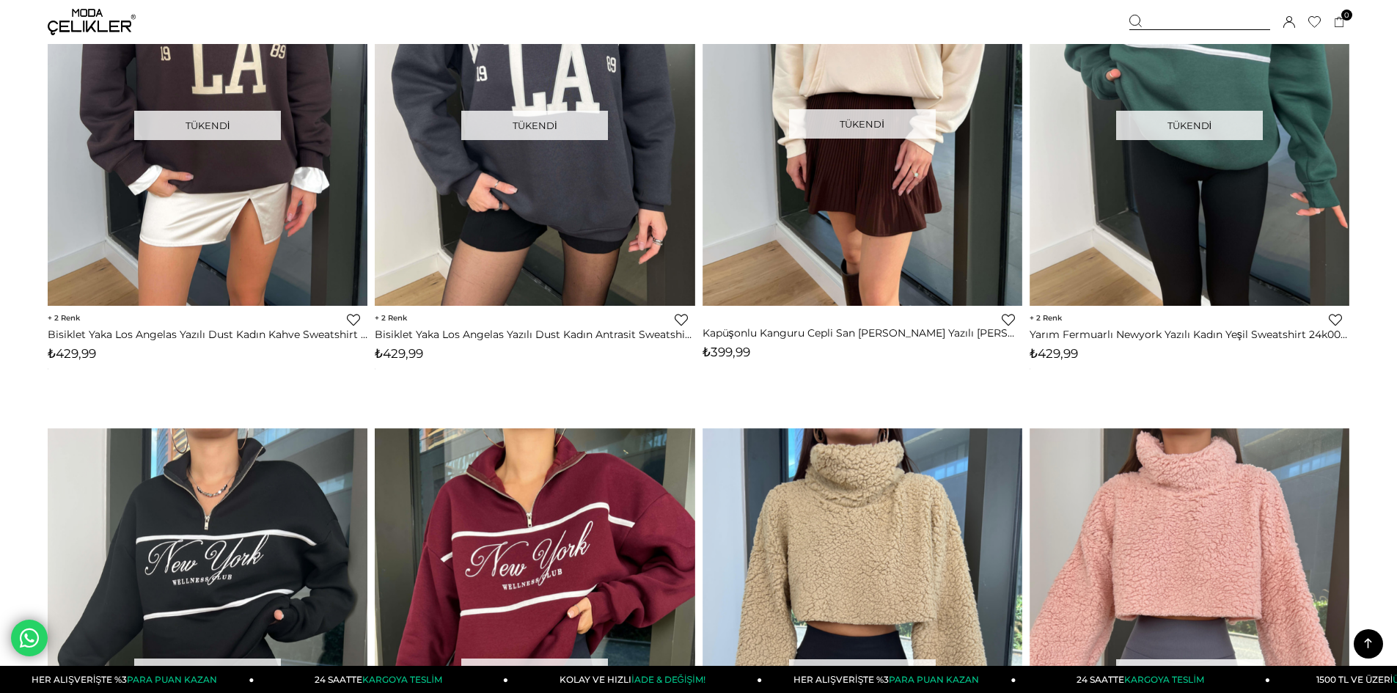
scroll to position [1027, 0]
